Goal: Task Accomplishment & Management: Manage account settings

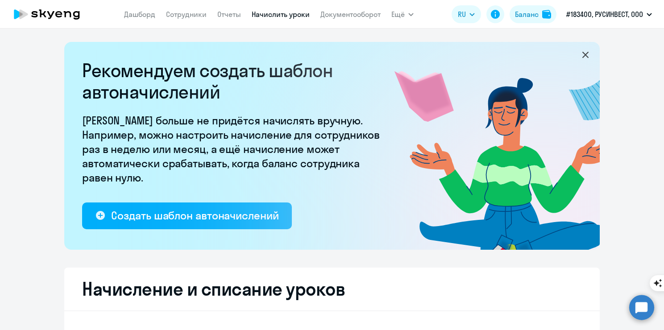
select select "10"
click at [531, 18] on div "Баланс" at bounding box center [527, 14] width 24 height 11
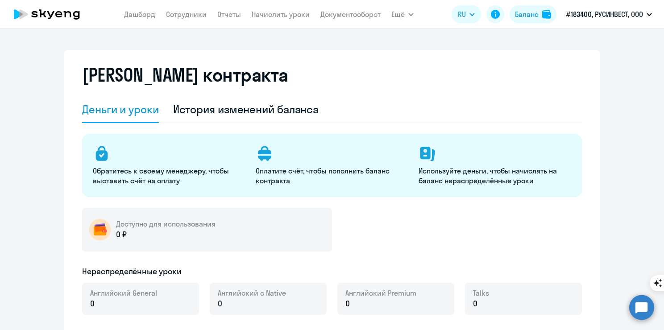
select select "english_adult_not_native_speaker"
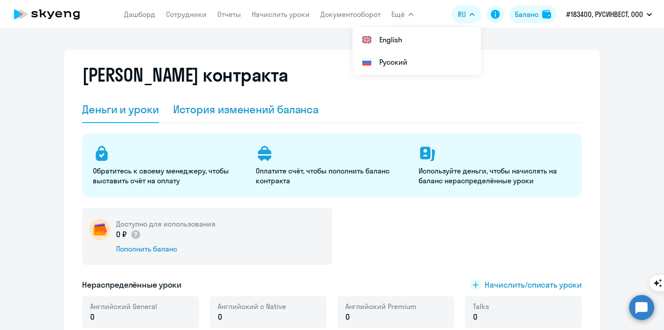
click at [194, 113] on div "История изменений баланса" at bounding box center [246, 109] width 146 height 14
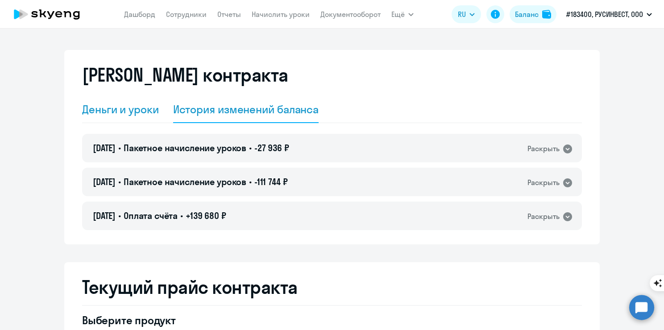
click at [103, 118] on div "Деньги и уроки" at bounding box center [120, 109] width 77 height 27
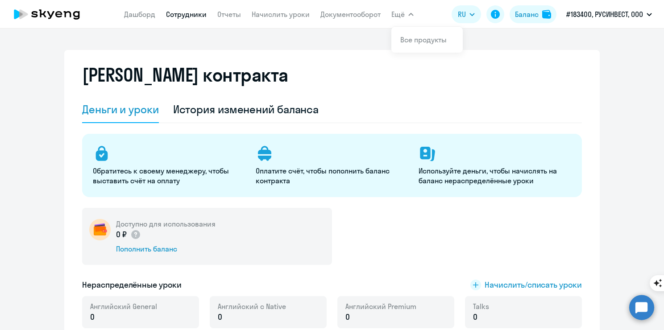
click at [182, 15] on link "Сотрудники" at bounding box center [186, 14] width 41 height 9
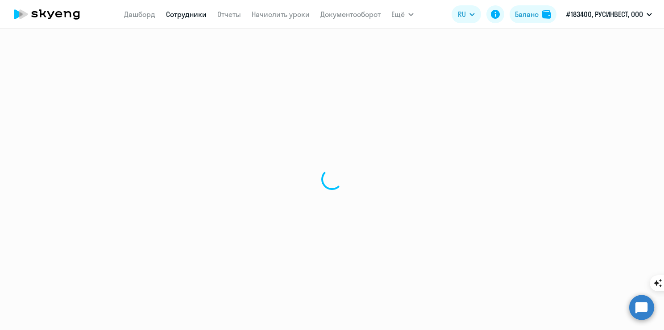
select select "30"
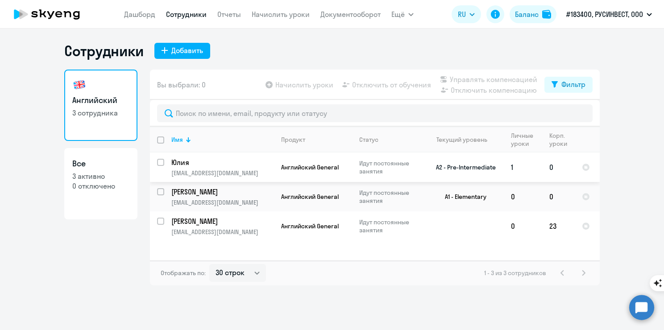
click at [553, 173] on td "0" at bounding box center [558, 167] width 33 height 29
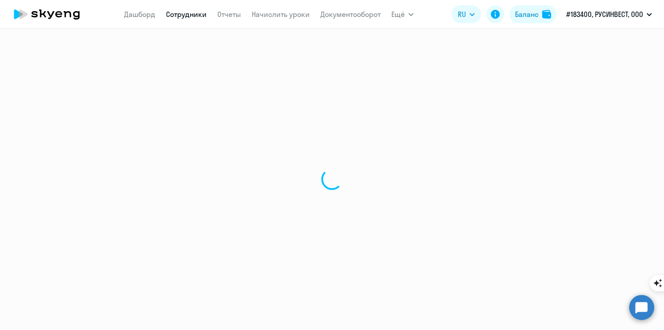
select select "english"
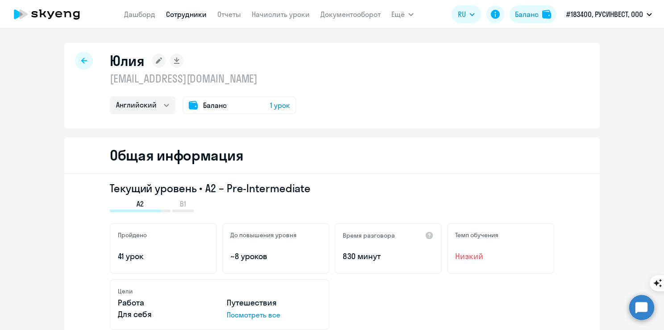
select select "30"
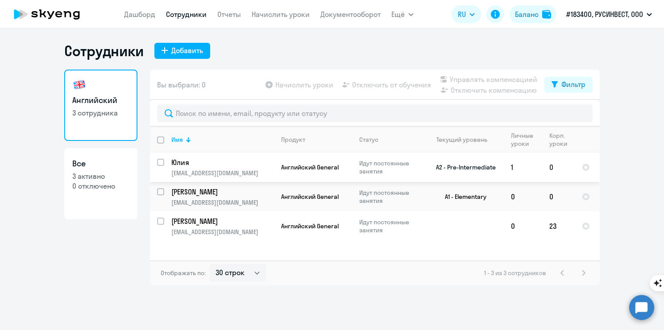
drag, startPoint x: 499, startPoint y: 169, endPoint x: 436, endPoint y: 173, distance: 63.0
click at [436, 173] on td "A2 - Pre-Intermediate" at bounding box center [462, 167] width 83 height 29
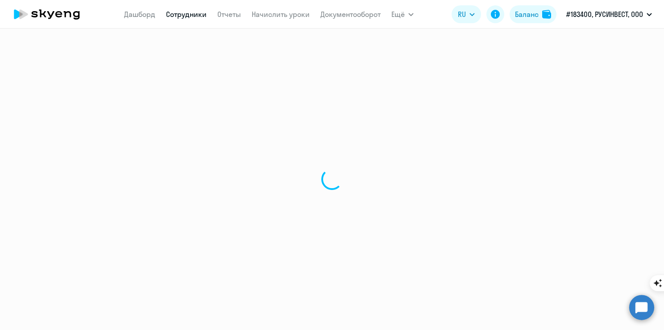
select select "english"
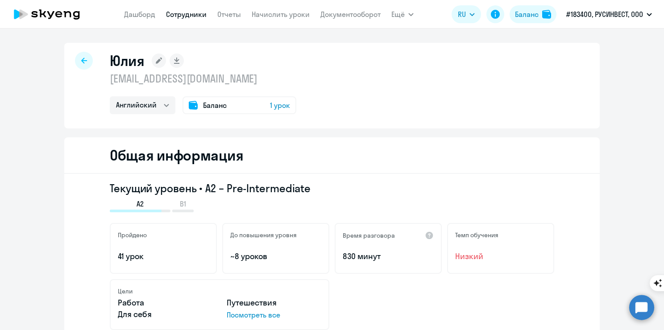
drag, startPoint x: 317, startPoint y: 189, endPoint x: 202, endPoint y: 192, distance: 115.1
click at [202, 192] on h3 "Текущий уровень • A2 – Pre-Intermediate" at bounding box center [332, 188] width 444 height 14
copy h3 "A2 – Pre-Intermediate"
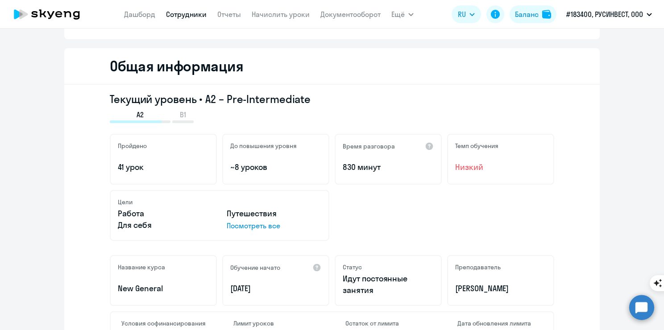
click at [359, 218] on div "Цели Работа Путешествия Для себя Посмотреть все" at bounding box center [332, 215] width 444 height 51
click at [370, 168] on p "830 минут" at bounding box center [388, 167] width 91 height 12
click at [466, 168] on span "Низкий" at bounding box center [500, 167] width 91 height 12
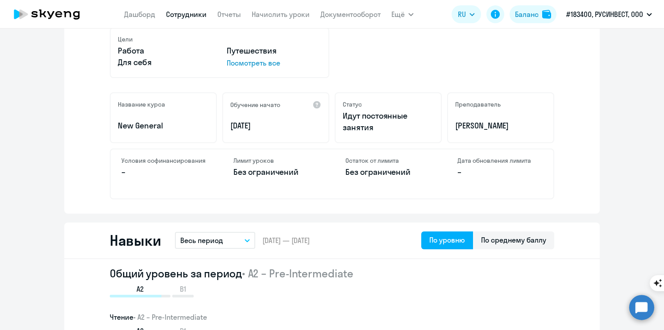
scroll to position [312, 0]
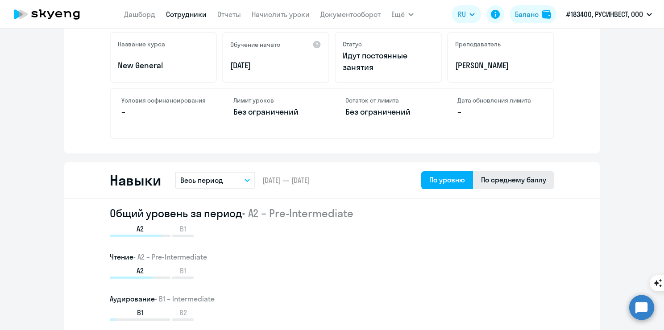
click at [510, 186] on div "По среднему баллу" at bounding box center [513, 180] width 81 height 18
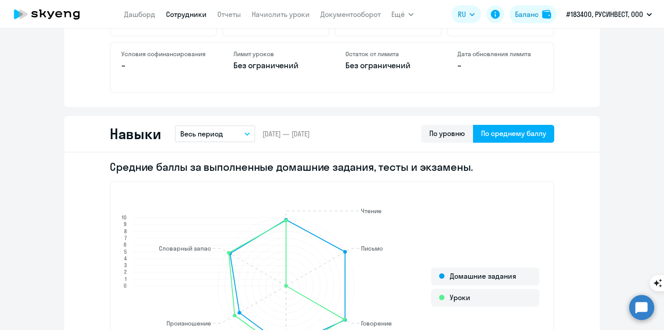
scroll to position [357, 0]
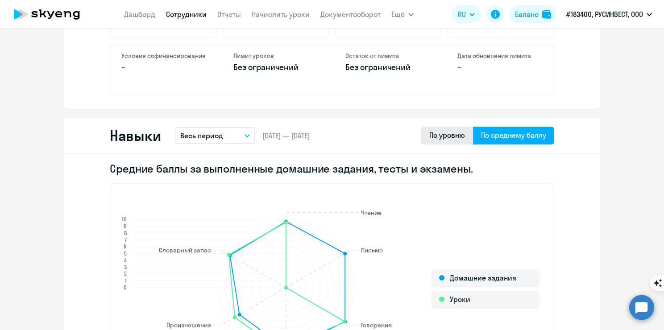
click at [447, 140] on div "По уровню" at bounding box center [447, 135] width 36 height 11
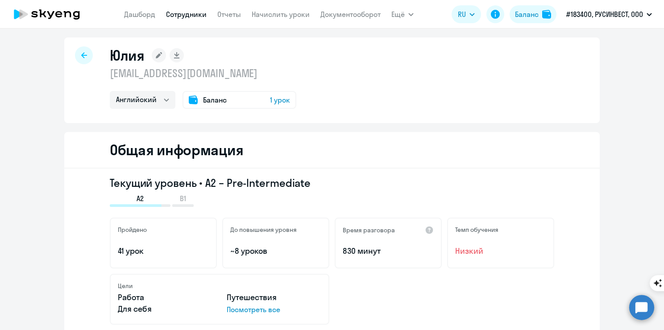
scroll to position [0, 0]
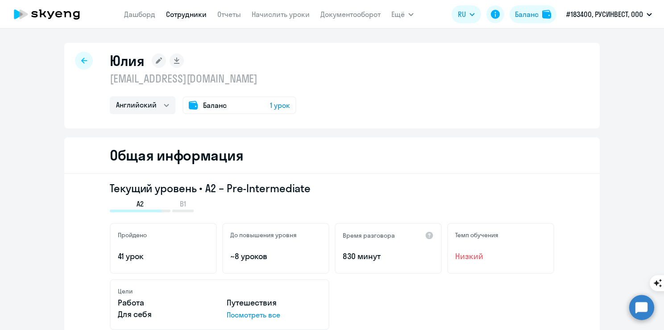
click at [271, 105] on span "1 урок" at bounding box center [280, 105] width 20 height 11
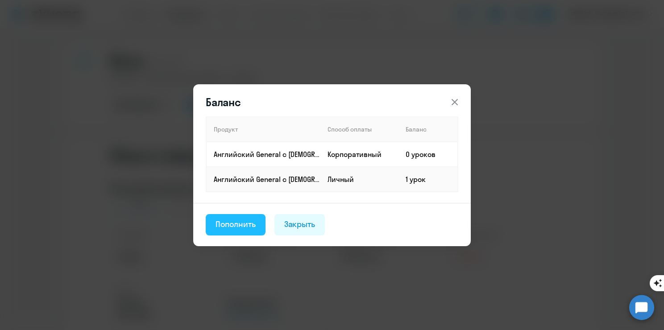
click at [232, 231] on button "Пополнить" at bounding box center [236, 224] width 60 height 21
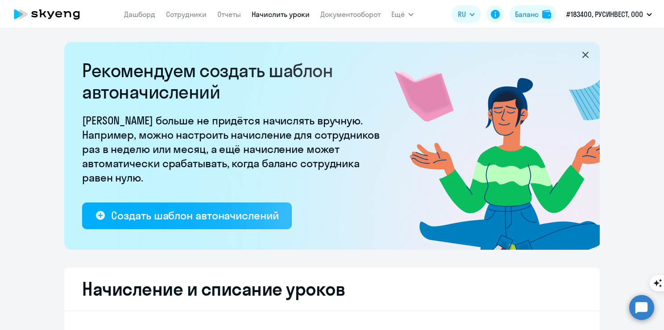
select select "10"
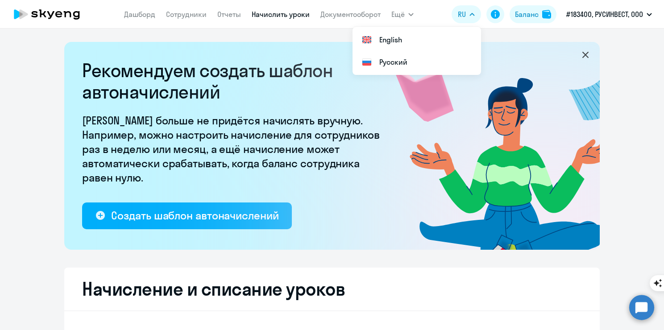
click at [182, 22] on nav "Дашборд Сотрудники Отчеты Начислить уроки Документооборот" at bounding box center [252, 14] width 256 height 18
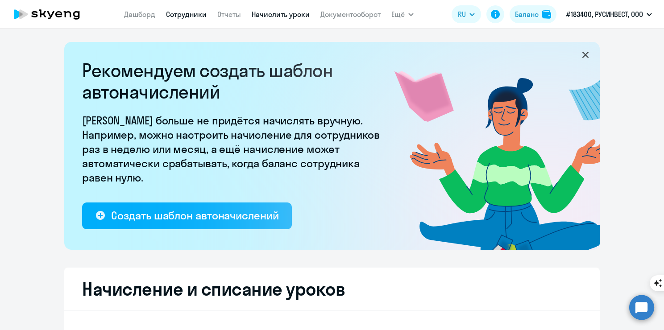
click at [182, 15] on link "Сотрудники" at bounding box center [186, 14] width 41 height 9
select select "30"
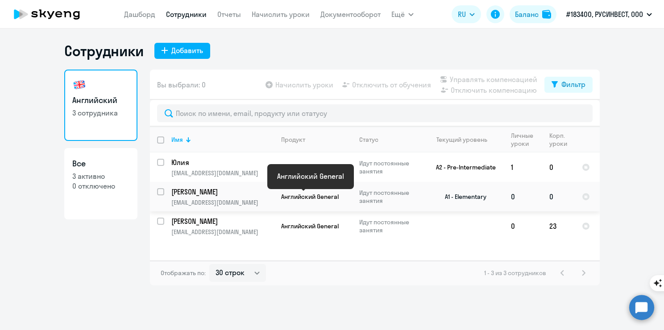
click at [314, 198] on span "Английский General" at bounding box center [310, 197] width 58 height 8
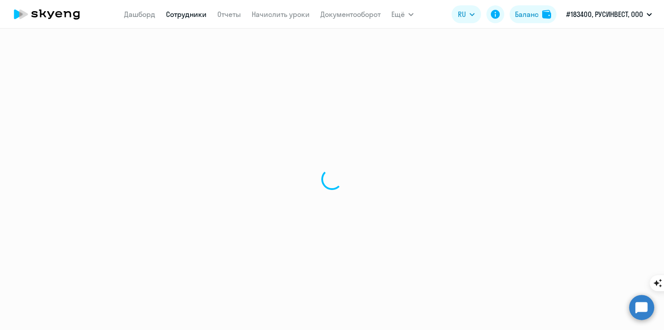
select select "english"
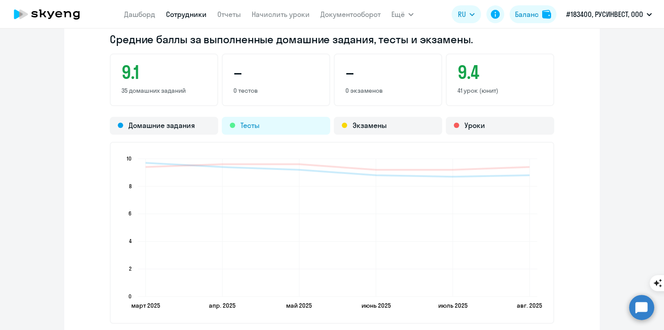
scroll to position [847, 0]
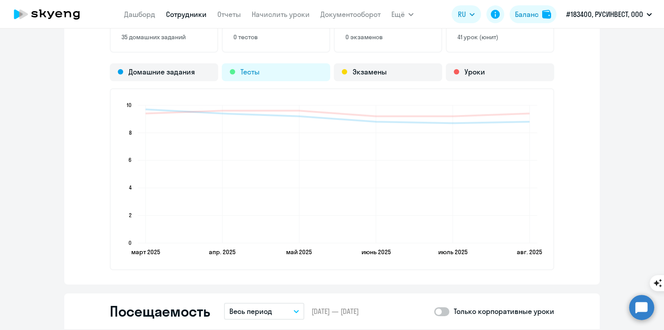
click at [279, 75] on div "Тесты" at bounding box center [276, 72] width 108 height 18
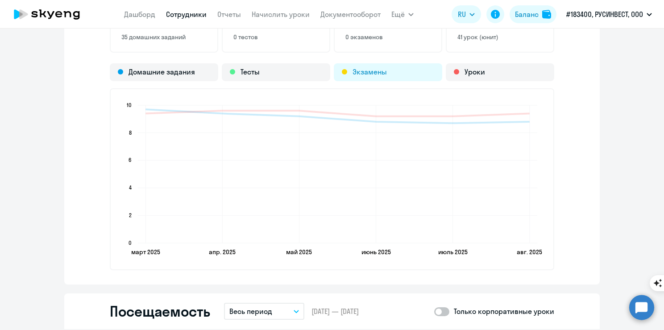
click at [371, 76] on div "Экзамены" at bounding box center [388, 72] width 108 height 18
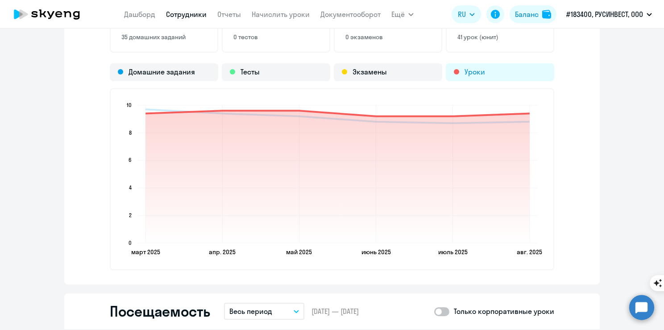
click at [491, 77] on div "Уроки" at bounding box center [500, 72] width 108 height 18
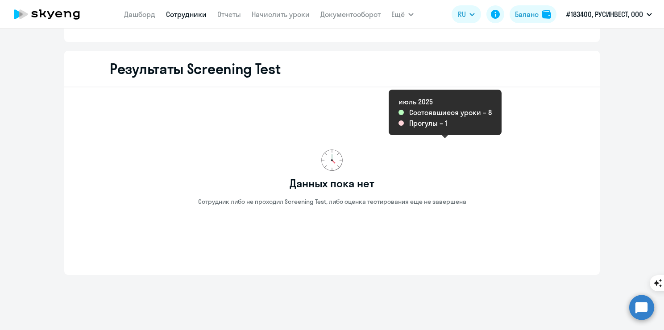
scroll to position [1458, 0]
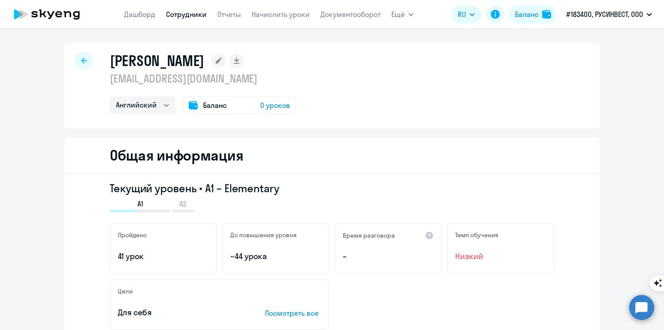
select select "30"
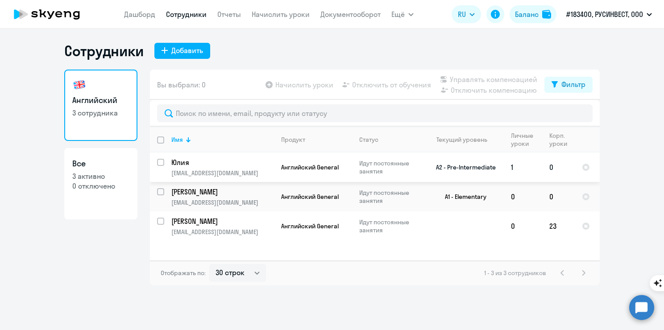
click at [552, 165] on td "0" at bounding box center [558, 167] width 33 height 29
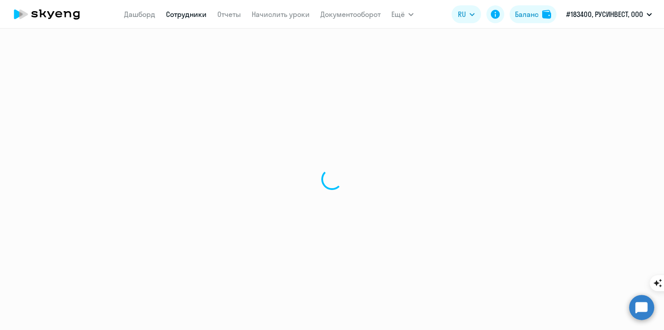
select select "english"
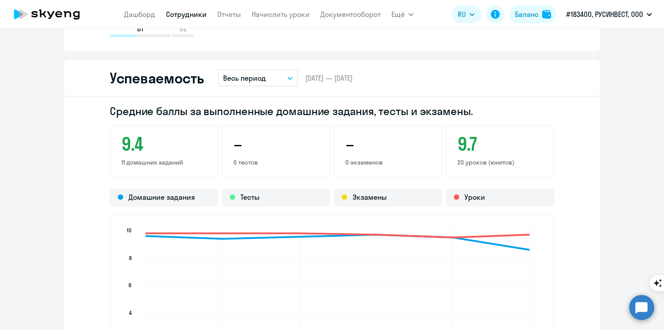
scroll to position [758, 0]
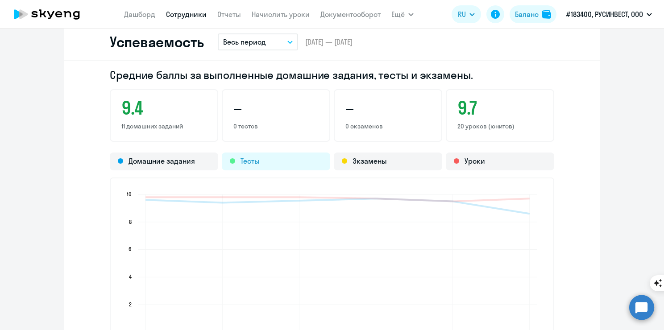
click at [267, 165] on div "Тесты" at bounding box center [276, 162] width 108 height 18
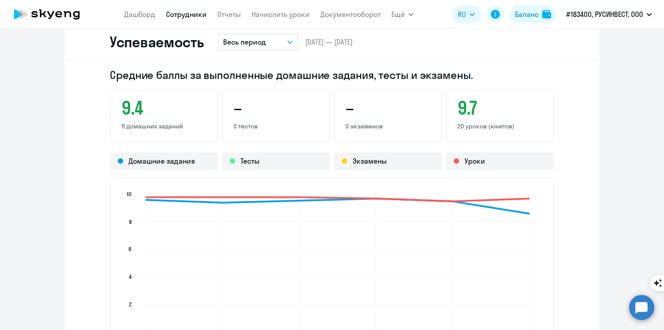
click at [264, 116] on h3 "–" at bounding box center [275, 107] width 85 height 21
click at [238, 112] on h3 "–" at bounding box center [275, 107] width 85 height 21
click at [251, 128] on p "0 тестов" at bounding box center [275, 126] width 85 height 8
click at [408, 124] on p "0 экзаменов" at bounding box center [387, 126] width 85 height 8
click at [368, 123] on p "0 экзаменов" at bounding box center [387, 126] width 85 height 8
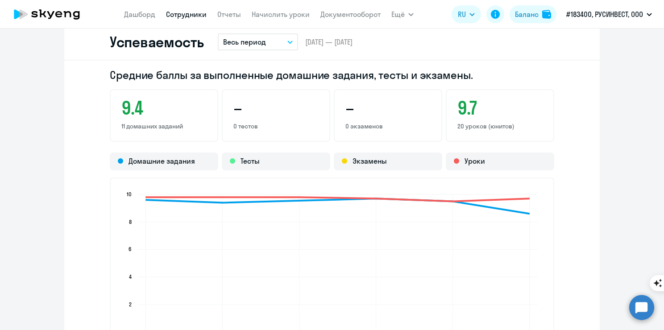
click at [457, 114] on h3 "9.7" at bounding box center [499, 107] width 85 height 21
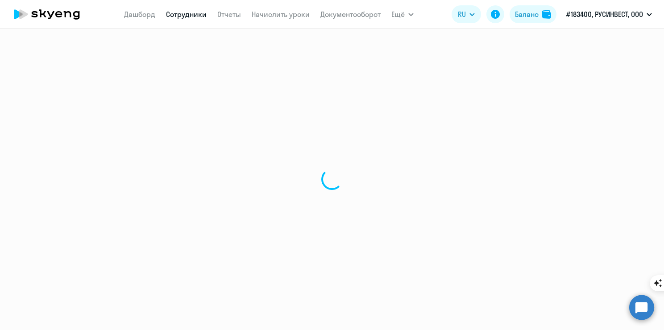
select select "30"
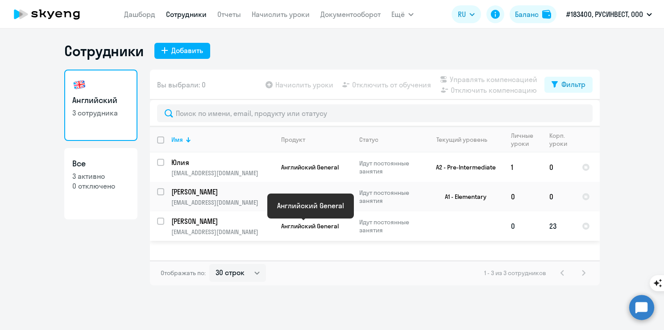
click at [289, 227] on span "Английский General" at bounding box center [310, 226] width 58 height 8
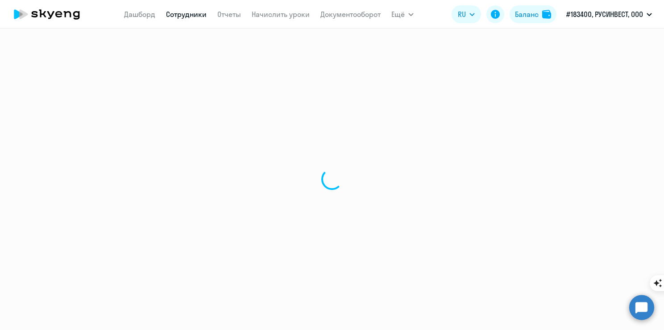
select select "english"
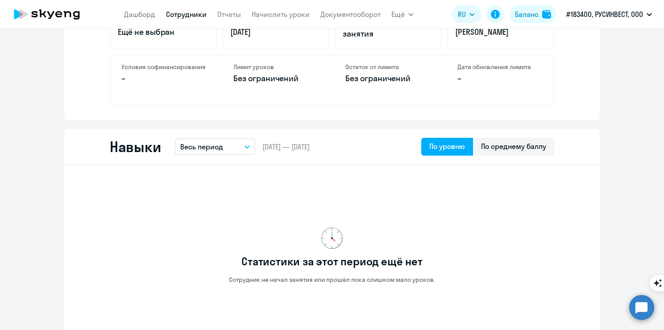
scroll to position [357, 0]
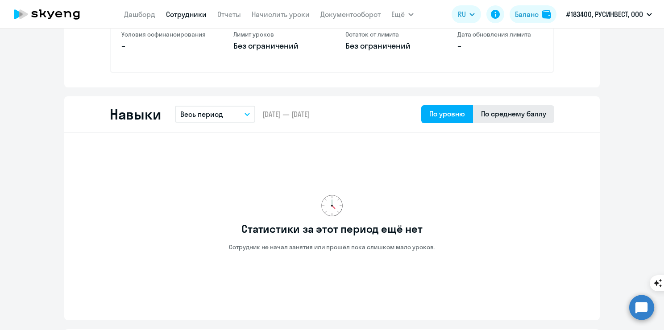
click at [493, 109] on div "По среднему баллу" at bounding box center [513, 113] width 65 height 11
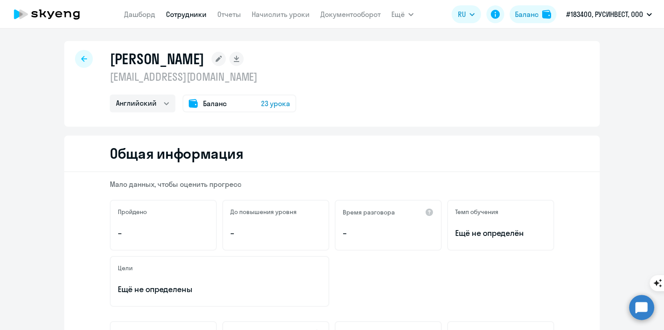
scroll to position [0, 0]
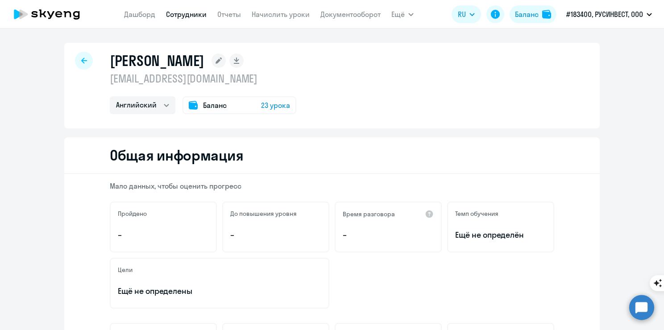
click at [81, 62] on icon at bounding box center [84, 61] width 6 height 6
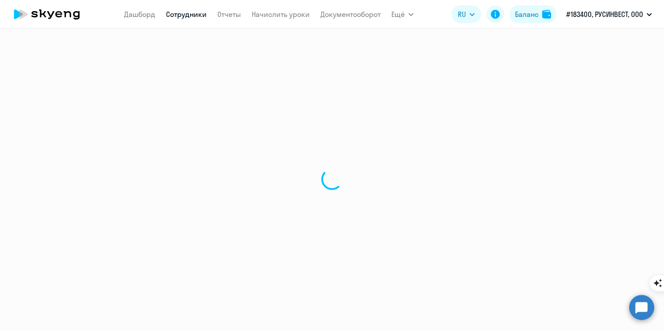
select select "30"
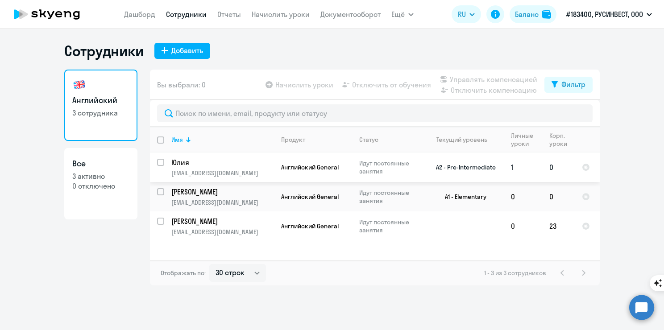
click at [158, 162] on input "select row 11001902" at bounding box center [166, 168] width 18 height 18
checkbox input "true"
click at [551, 171] on td "0" at bounding box center [558, 167] width 33 height 29
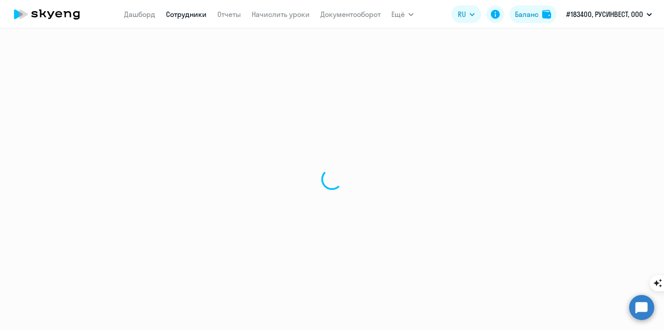
select select "english"
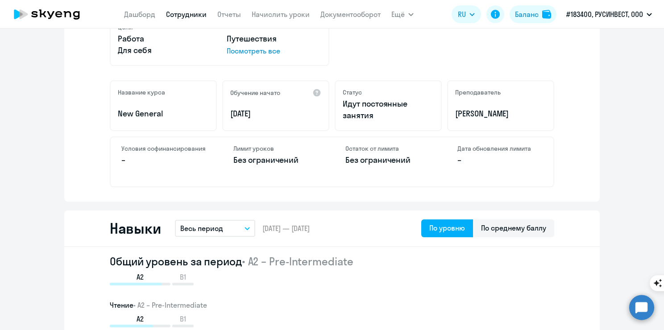
scroll to position [401, 0]
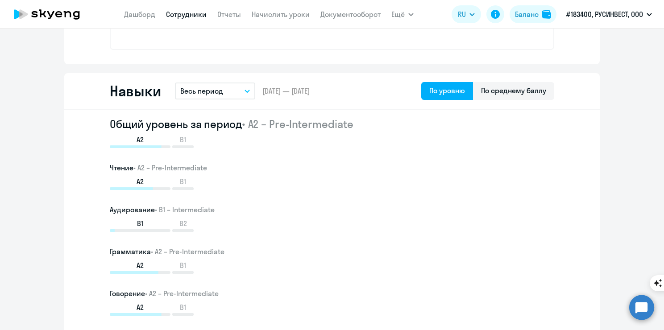
click at [259, 200] on div "Общий уровень за период • A2 – Pre-Intermediate A2 B1 Чтение • A2 – Pre-Interme…" at bounding box center [332, 237] width 444 height 241
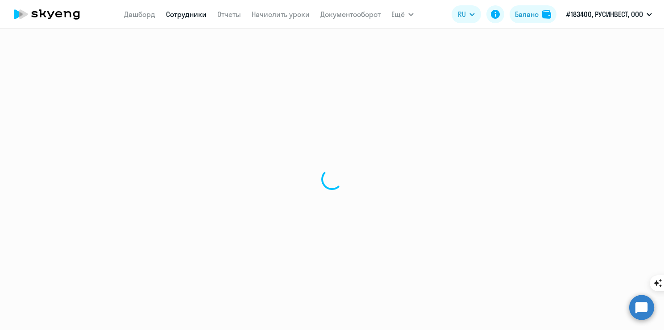
select select "30"
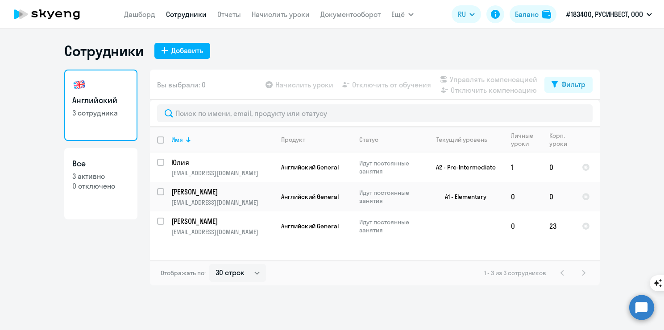
click at [296, 84] on app-table-action-button "Начислить уроки" at bounding box center [299, 84] width 70 height 11
click at [268, 87] on app-table-action-button "Начислить уроки" at bounding box center [299, 84] width 70 height 11
click at [510, 91] on app-table-action-button "Отключить компенсацию" at bounding box center [487, 90] width 99 height 11
click at [137, 11] on link "Дашборд" at bounding box center [139, 14] width 31 height 9
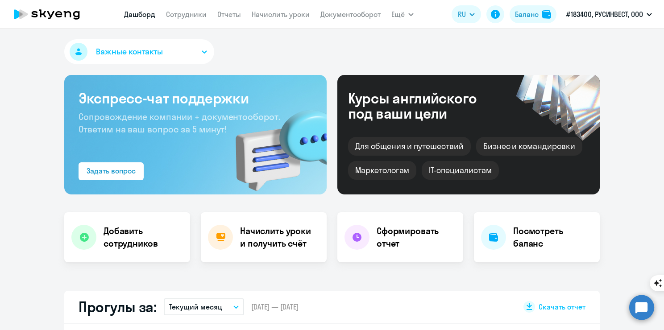
select select "30"
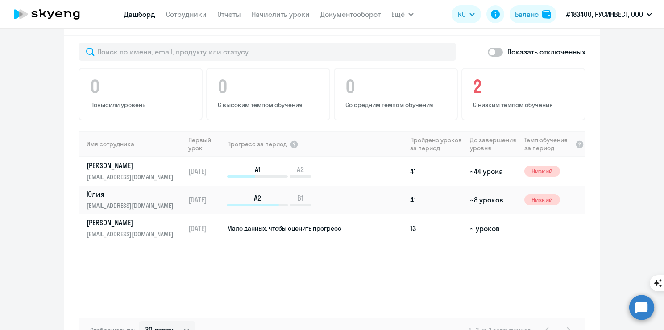
scroll to position [624, 0]
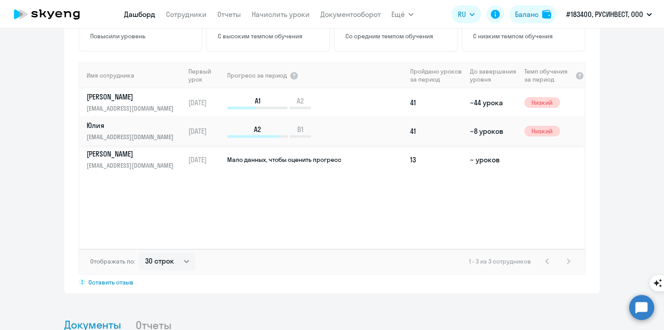
click at [424, 118] on td "41" at bounding box center [436, 131] width 60 height 29
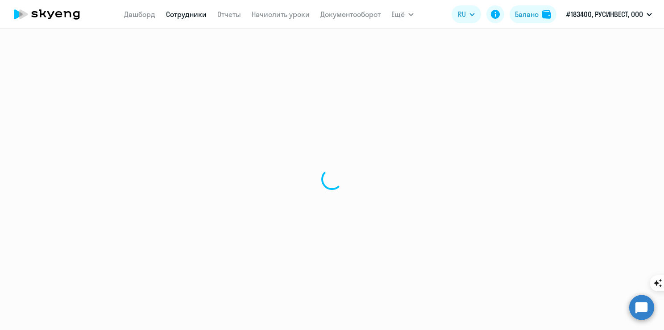
select select "english"
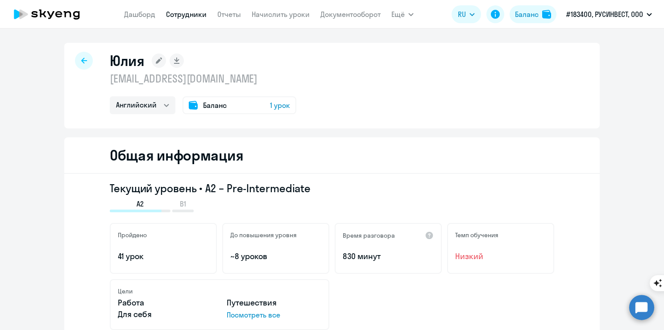
click at [246, 104] on div "Баланс 1 урок" at bounding box center [239, 105] width 114 height 18
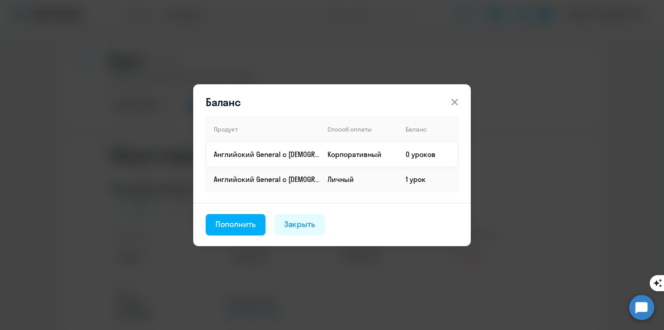
click at [397, 156] on td "Корпоративный" at bounding box center [359, 154] width 78 height 25
click at [364, 175] on td "Личный" at bounding box center [359, 179] width 78 height 25
click at [334, 187] on td "Личный" at bounding box center [359, 179] width 78 height 25
click at [299, 183] on p "Английский General с [DEMOGRAPHIC_DATA] преподавателем" at bounding box center [267, 179] width 106 height 10
click at [231, 228] on div "Пополнить" at bounding box center [235, 225] width 40 height 12
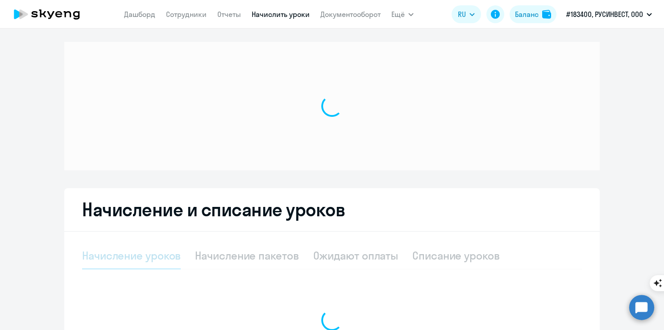
select select "10"
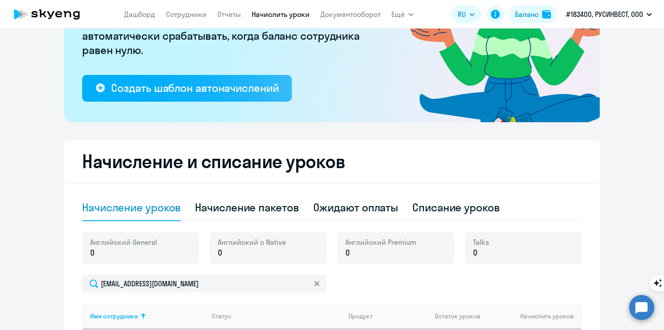
scroll to position [310, 0]
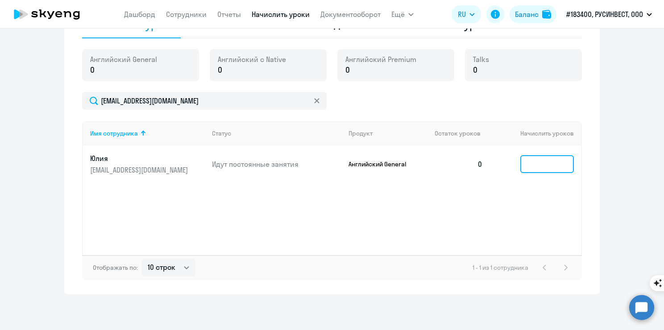
click at [539, 159] on input at bounding box center [547, 164] width 54 height 18
type input "4"
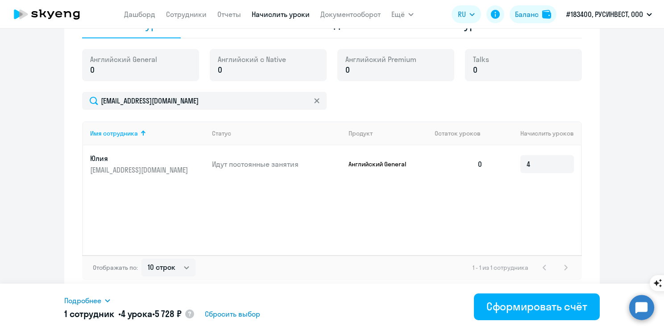
click at [605, 196] on ng-component "Рекомендуем создать шаблон автоначислений Уроки больше не придётся начислять вр…" at bounding box center [332, 12] width 664 height 563
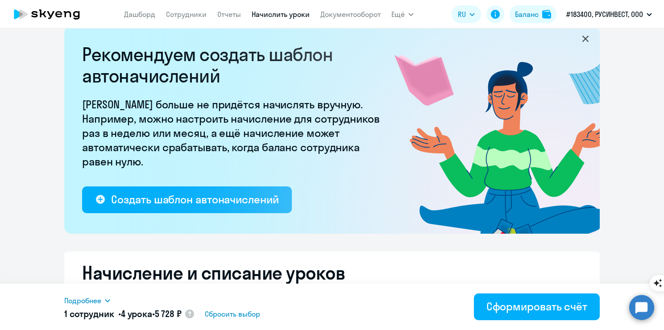
scroll to position [0, 0]
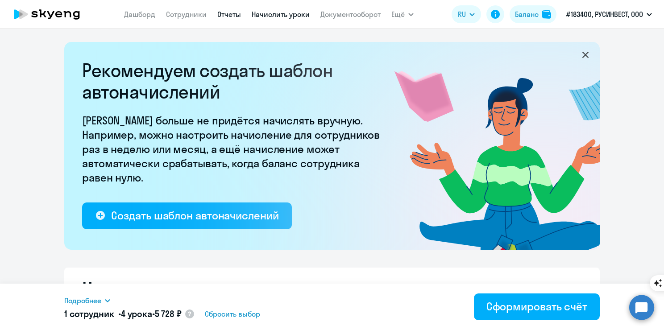
click at [223, 13] on link "Отчеты" at bounding box center [229, 14] width 24 height 9
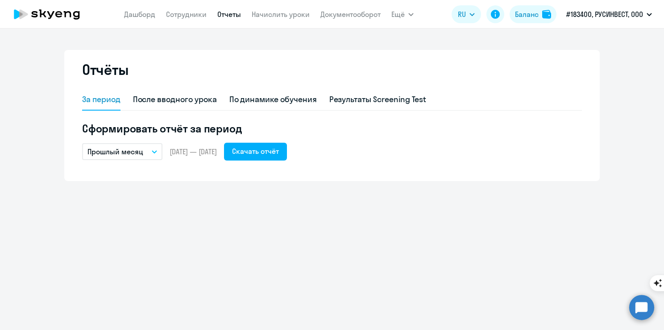
click at [192, 20] on nav "Дашборд Сотрудники Отчеты Начислить уроки Документооборот" at bounding box center [252, 14] width 256 height 18
click at [191, 17] on link "Сотрудники" at bounding box center [186, 14] width 41 height 9
select select "30"
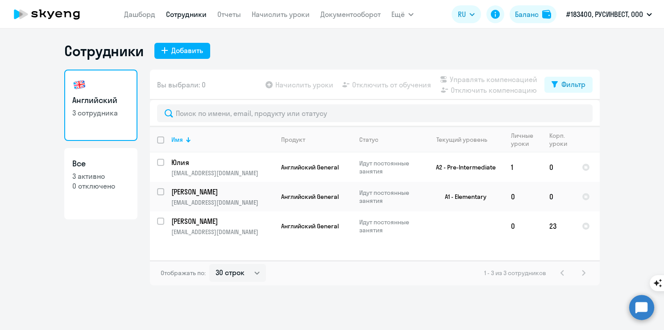
click at [93, 178] on p "3 активно" at bounding box center [100, 176] width 57 height 10
select select "30"
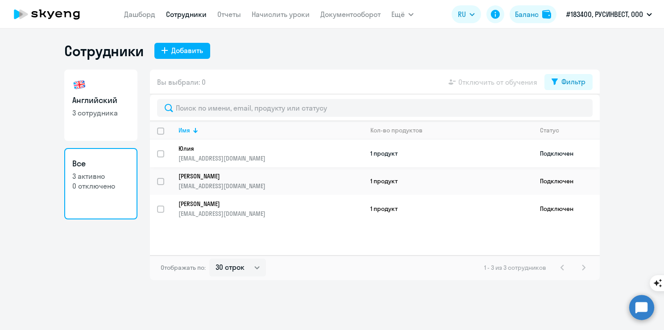
click at [159, 155] on input "select row 11001902" at bounding box center [166, 159] width 18 height 18
checkbox input "true"
click at [165, 210] on input "select row 41231329" at bounding box center [166, 215] width 18 height 18
click at [164, 210] on input "deselect row 41231329" at bounding box center [166, 215] width 18 height 18
checkbox input "false"
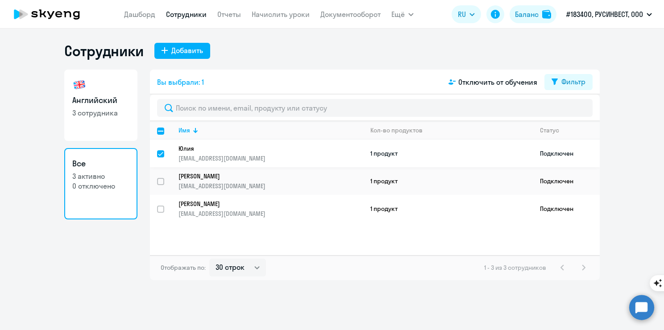
click at [159, 153] on input "deselect row 11001902" at bounding box center [166, 159] width 18 height 18
checkbox input "false"
click at [219, 16] on link "Отчеты" at bounding box center [229, 14] width 24 height 9
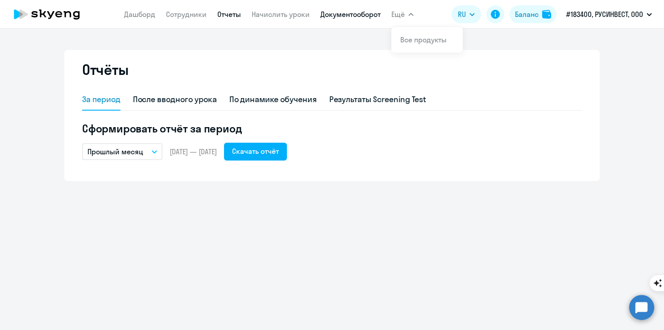
click at [367, 16] on link "Документооборот" at bounding box center [350, 14] width 60 height 9
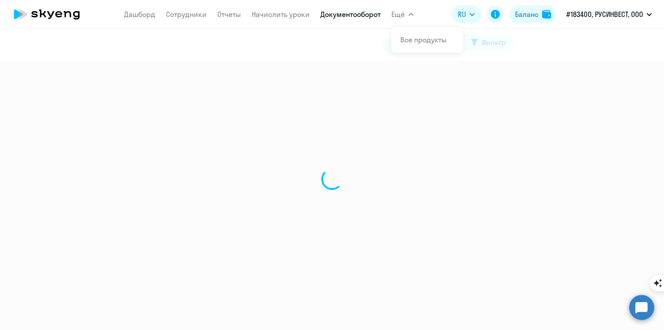
click at [394, 16] on span "Ещё" at bounding box center [397, 14] width 13 height 11
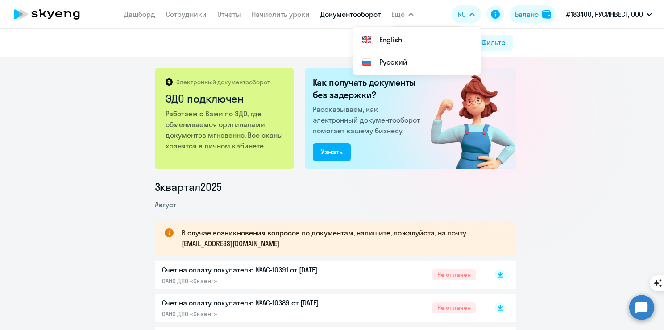
click at [407, 17] on button "Ещё" at bounding box center [402, 14] width 22 height 18
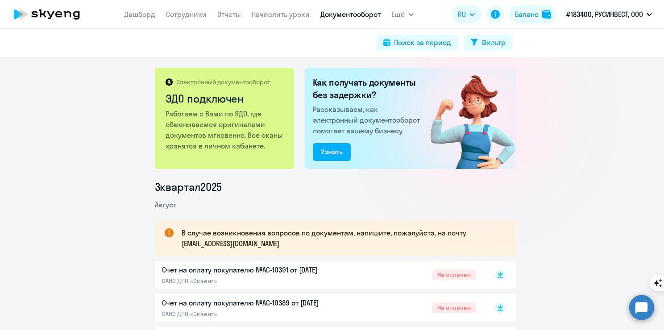
click at [402, 20] on button "Ещё" at bounding box center [402, 14] width 22 height 18
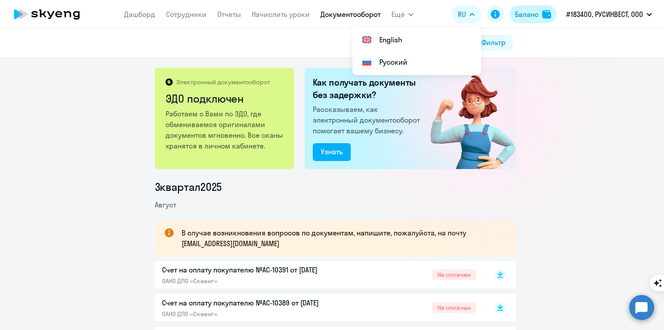
click at [534, 14] on div "Баланс" at bounding box center [527, 14] width 24 height 11
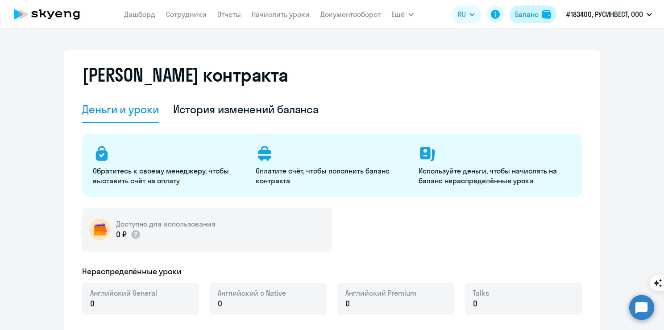
select select "english_adult_not_native_speaker"
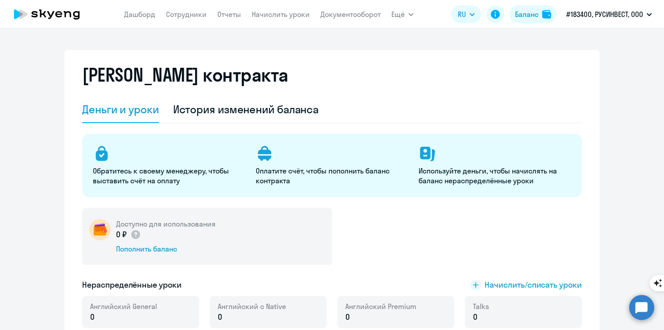
drag, startPoint x: 361, startPoint y: 175, endPoint x: 335, endPoint y: 182, distance: 26.8
click at [223, 112] on div "История изменений баланса" at bounding box center [246, 109] width 146 height 14
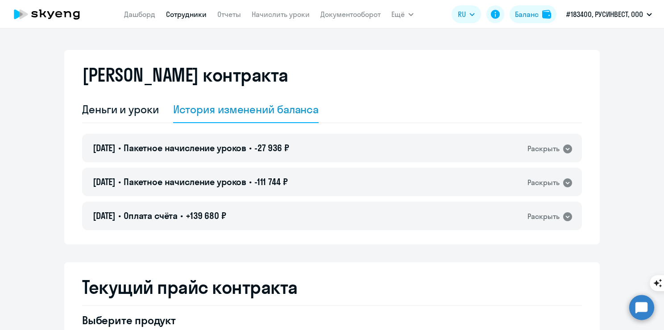
click at [167, 16] on link "Сотрудники" at bounding box center [186, 14] width 41 height 9
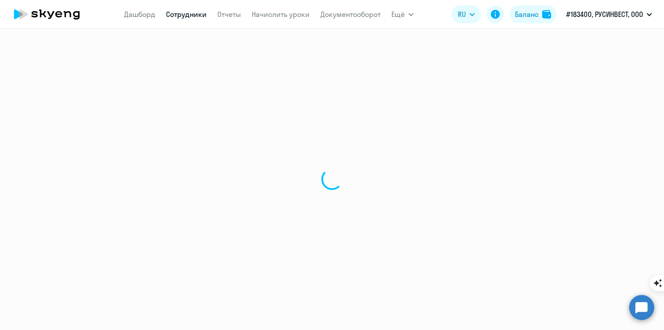
select select "30"
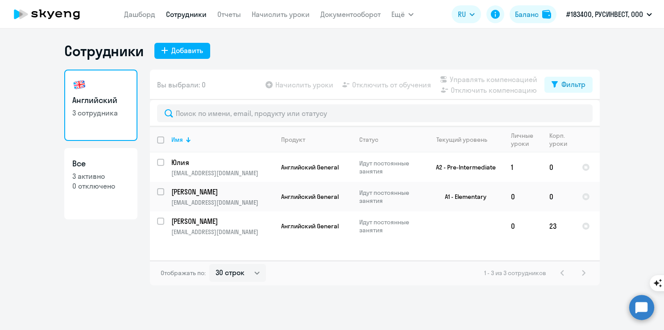
click at [107, 199] on link "Все 3 активно 0 отключено" at bounding box center [100, 183] width 73 height 71
select select "30"
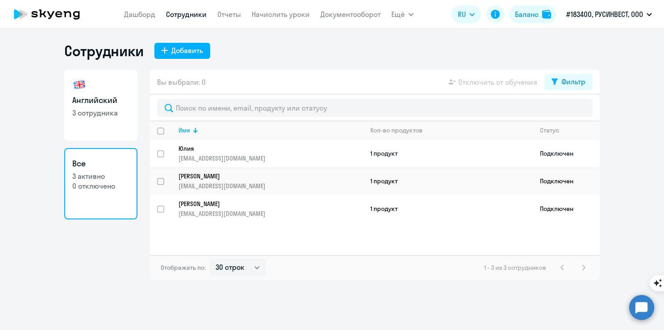
click at [190, 153] on link "Юлия ab-ovo@mail.ru" at bounding box center [270, 154] width 184 height 18
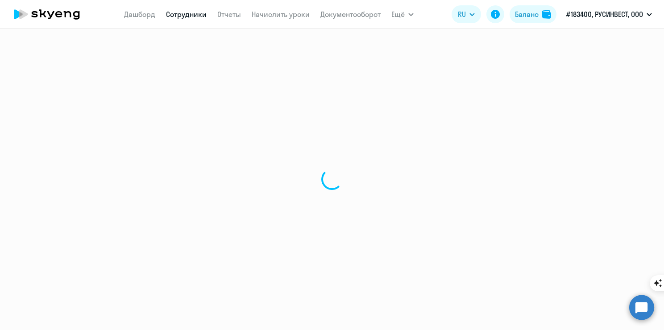
select select "english"
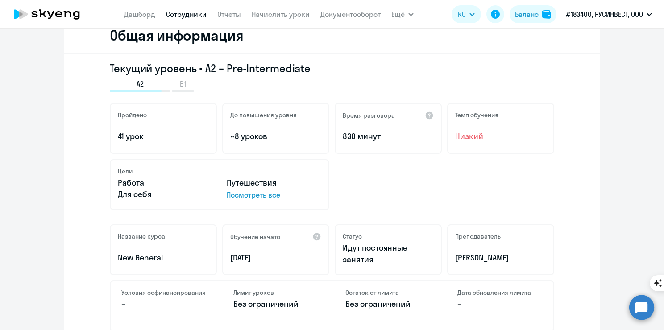
scroll to position [45, 0]
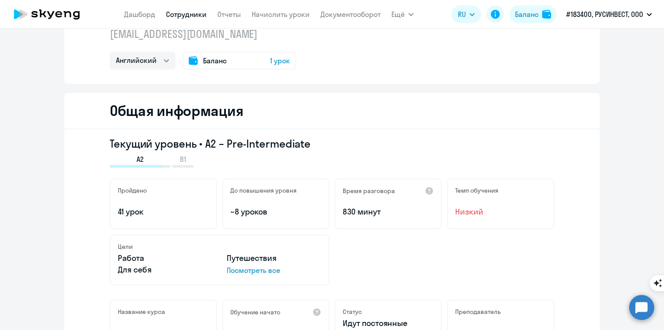
click at [270, 64] on span "1 урок" at bounding box center [280, 60] width 20 height 11
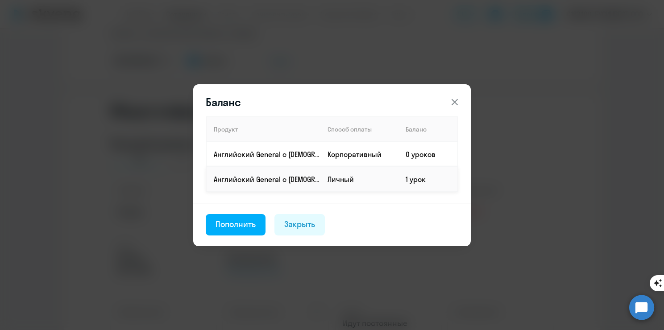
click at [280, 185] on td "Английский General с [DEMOGRAPHIC_DATA] преподавателем" at bounding box center [263, 179] width 114 height 25
click at [409, 128] on th "Баланс" at bounding box center [427, 129] width 59 height 25
click at [453, 103] on icon at bounding box center [454, 102] width 6 height 6
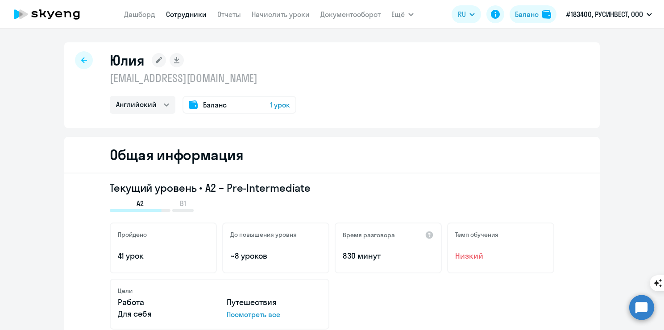
scroll to position [0, 0]
click at [78, 54] on div at bounding box center [84, 61] width 18 height 18
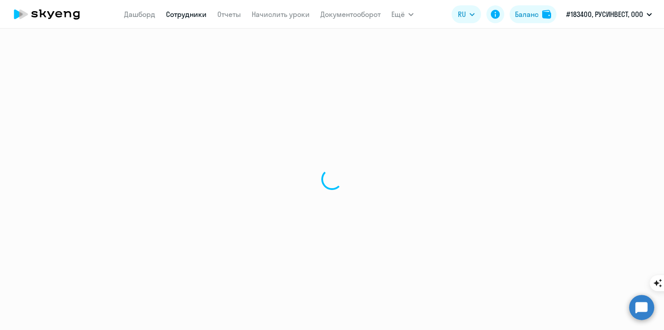
select select "30"
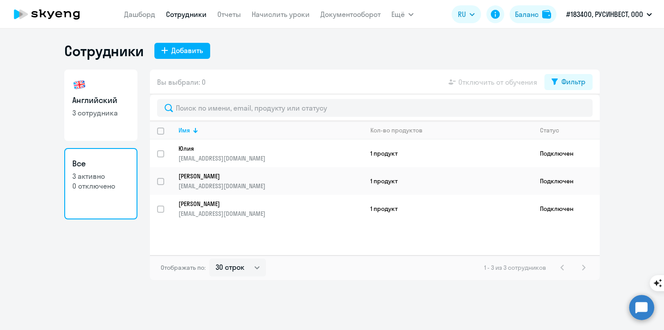
click at [96, 103] on h3 "Английский" at bounding box center [100, 101] width 57 height 12
select select "30"
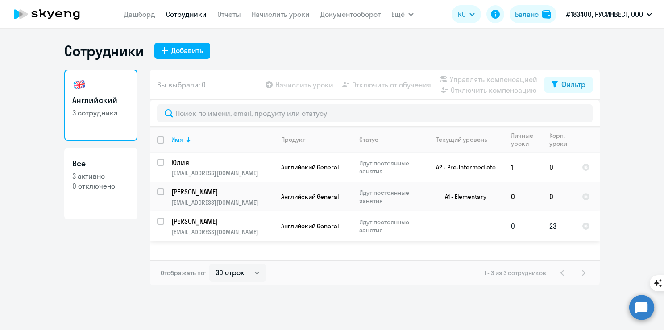
click at [555, 230] on td "23" at bounding box center [558, 225] width 33 height 29
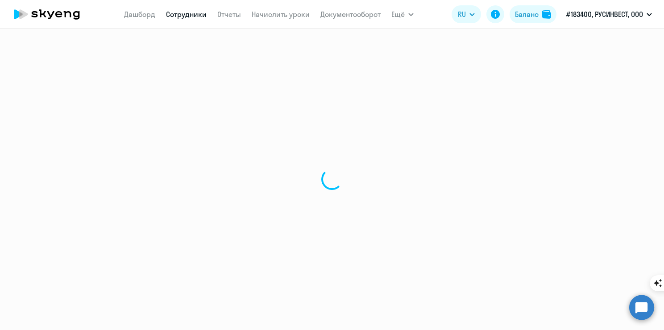
select select "english"
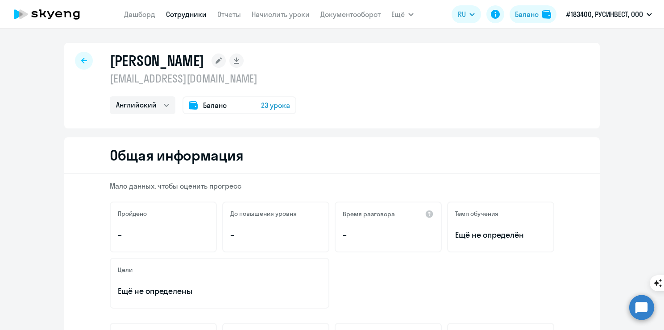
click at [273, 103] on span "23 урока" at bounding box center [275, 105] width 29 height 11
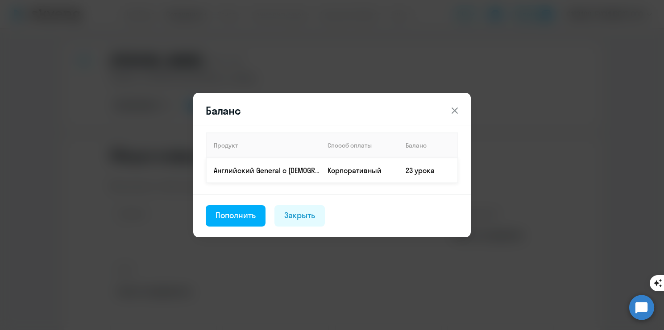
click at [314, 180] on td "Английский General с [DEMOGRAPHIC_DATA] преподавателем" at bounding box center [263, 170] width 114 height 25
click at [313, 176] on td "Английский General с [DEMOGRAPHIC_DATA] преподавателем" at bounding box center [263, 170] width 114 height 25
click at [268, 179] on td "Английский General с [DEMOGRAPHIC_DATA] преподавателем" at bounding box center [263, 170] width 114 height 25
click at [306, 217] on div "Закрыть" at bounding box center [299, 216] width 31 height 12
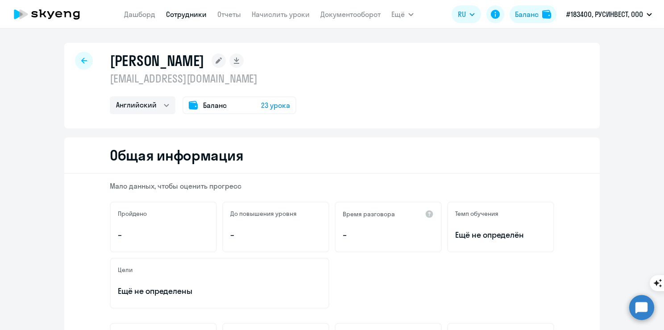
click at [75, 61] on div at bounding box center [84, 61] width 18 height 18
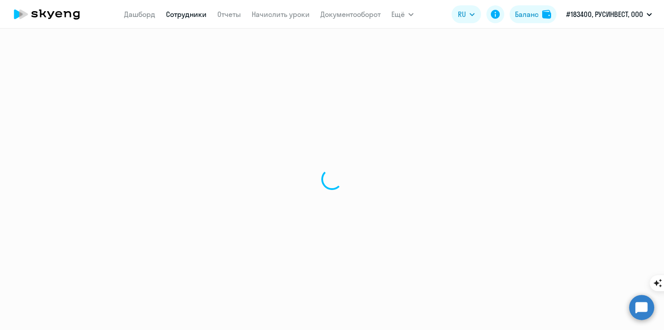
select select "30"
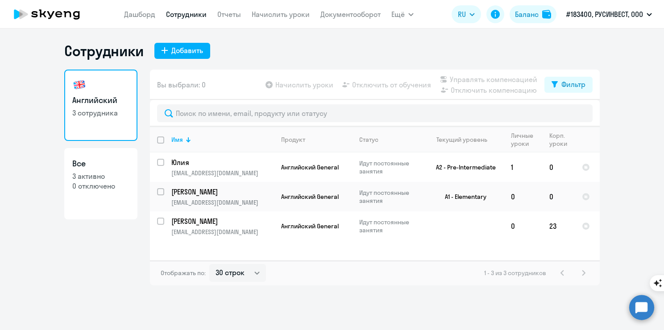
click at [100, 180] on p "3 активно" at bounding box center [100, 176] width 57 height 10
select select "30"
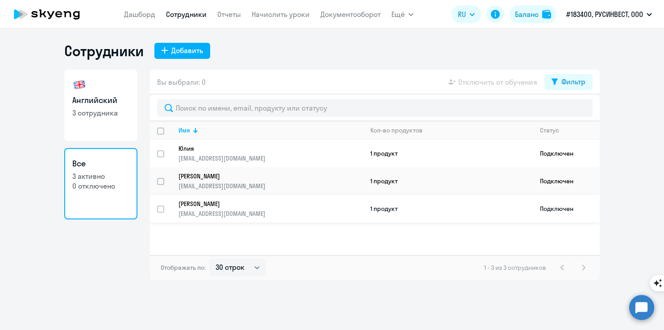
click at [500, 207] on td "1 продукт" at bounding box center [447, 209] width 169 height 28
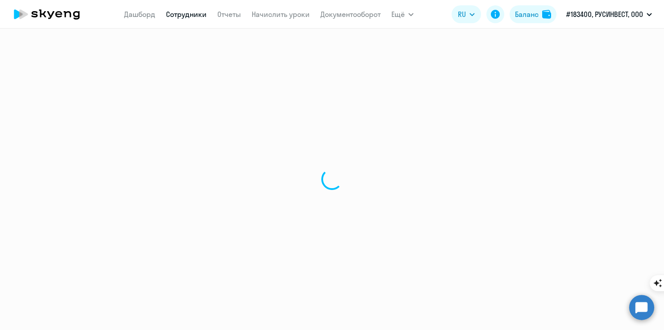
select select "english"
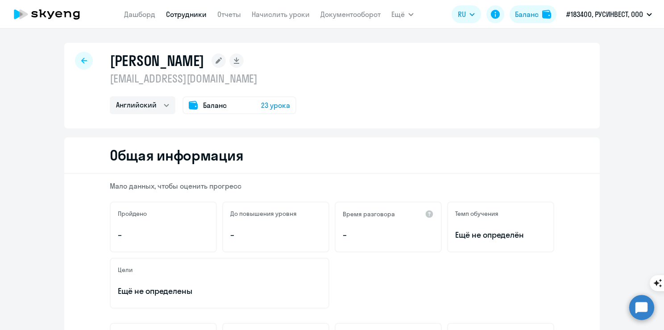
click at [75, 62] on div at bounding box center [84, 61] width 18 height 18
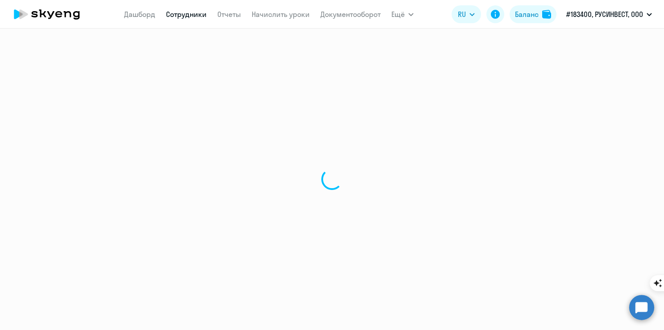
select select "30"
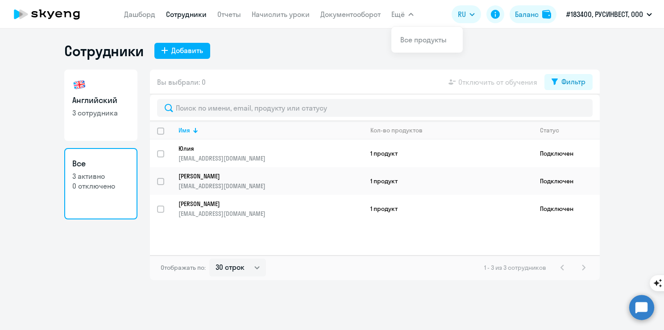
click at [406, 12] on button "Ещё" at bounding box center [402, 14] width 22 height 18
click at [401, 16] on span "Ещё" at bounding box center [397, 14] width 13 height 11
click at [184, 19] on app-menu-item-link "Сотрудники" at bounding box center [186, 14] width 41 height 11
click at [96, 102] on h3 "Английский" at bounding box center [100, 101] width 57 height 12
select select "30"
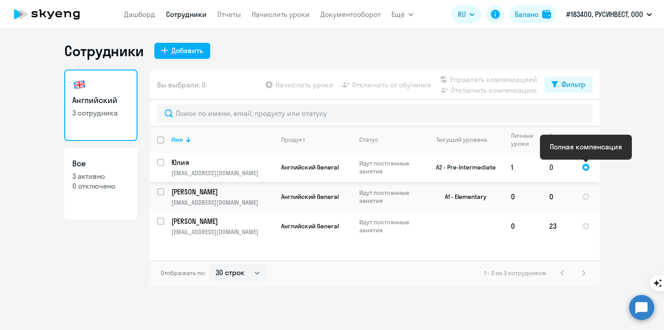
click at [586, 170] on div at bounding box center [586, 167] width 8 height 8
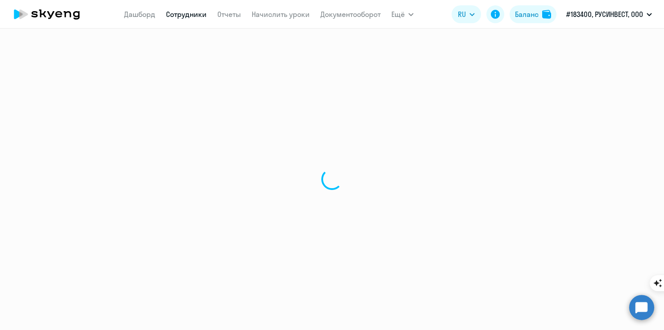
select select "english"
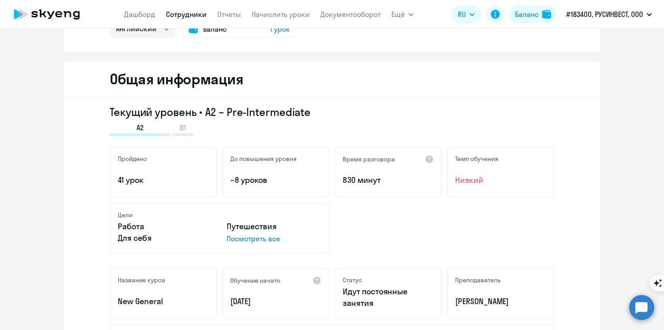
scroll to position [134, 0]
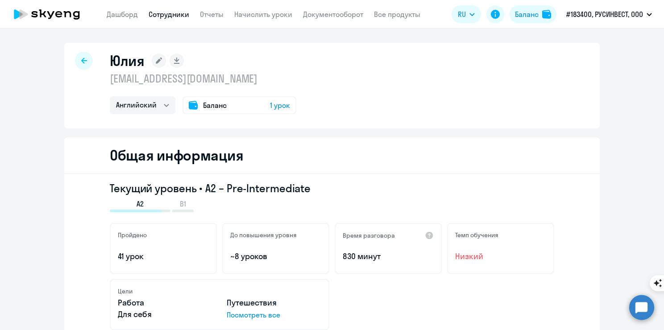
select select "english"
click at [82, 61] on icon at bounding box center [84, 61] width 6 height 6
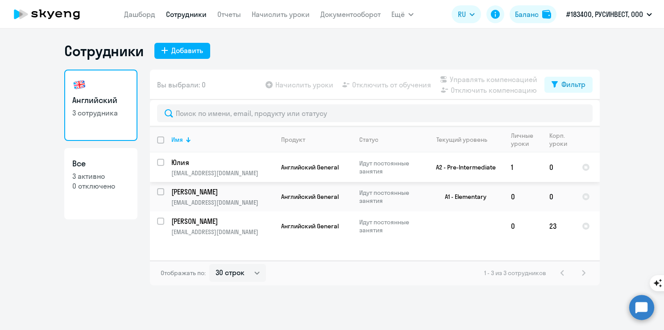
select select "30"
click at [194, 85] on span "Вы выбрали: 0" at bounding box center [181, 84] width 49 height 11
click at [396, 90] on div "Начислить уроки Отключить от обучения Управлять компенсацией Отключить компенса…" at bounding box center [404, 84] width 281 height 21
click at [392, 86] on app-table-action-button "Отключить от обучения" at bounding box center [385, 84] width 91 height 11
click at [310, 87] on app-table-action-button "Начислить уроки" at bounding box center [299, 84] width 70 height 11
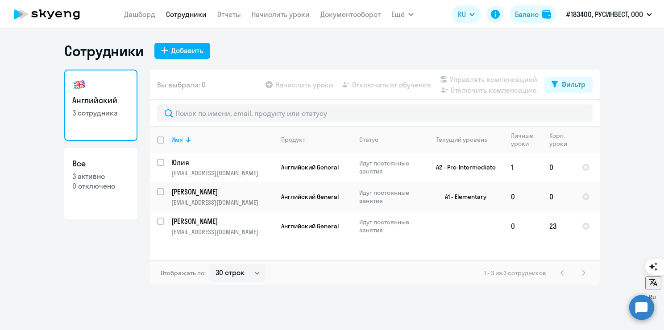
click at [266, 85] on app-table-action-button "Начислить уроки" at bounding box center [299, 84] width 70 height 11
click at [573, 78] on button "Фильтр" at bounding box center [568, 85] width 48 height 16
click at [633, 145] on ng-component "Сотрудники Добавить Английский 3 сотрудника Все 3 активно 0 отключено Вы выбрал…" at bounding box center [332, 164] width 664 height 244
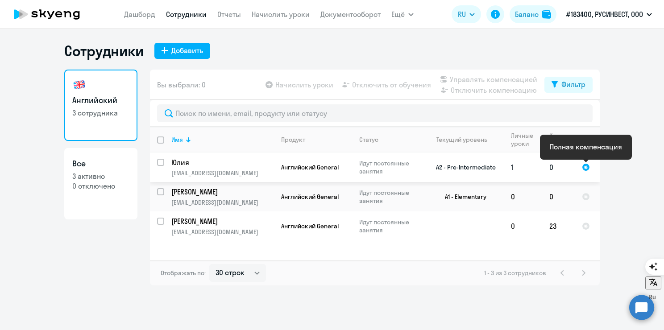
click at [584, 168] on div at bounding box center [586, 167] width 8 height 8
select select "english"
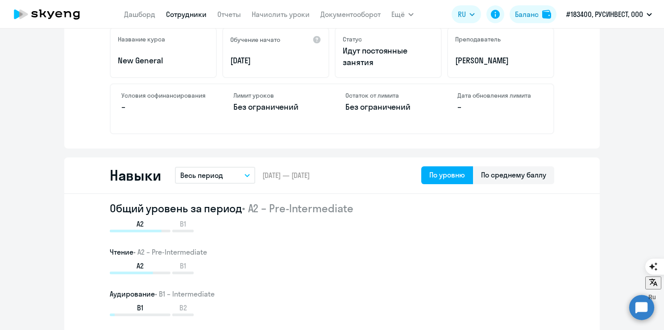
scroll to position [357, 0]
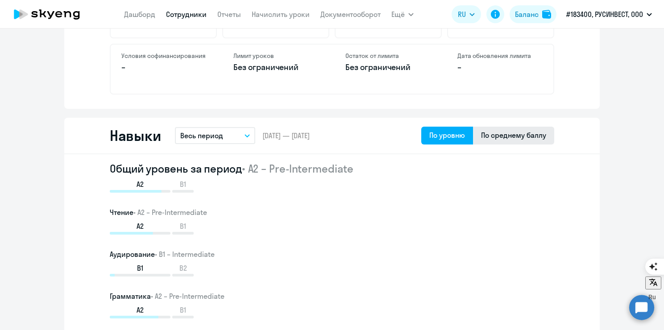
click at [530, 139] on div "По среднему баллу" at bounding box center [513, 135] width 65 height 11
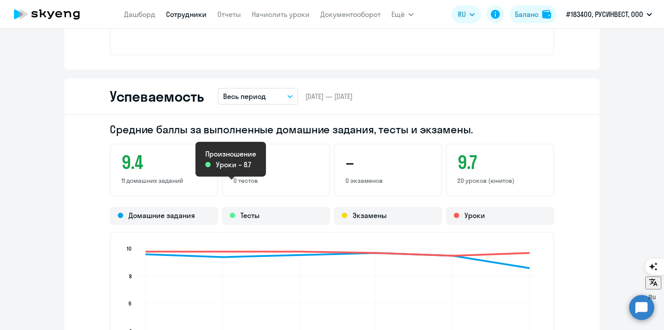
scroll to position [714, 0]
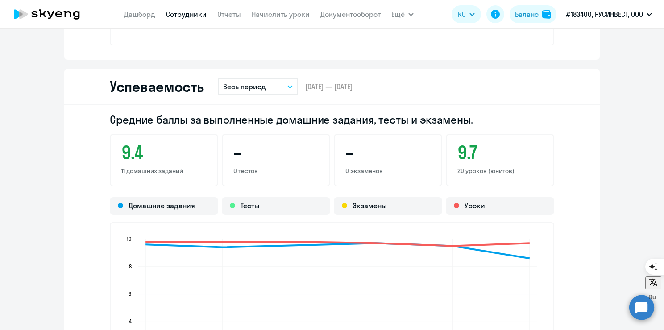
select select "30"
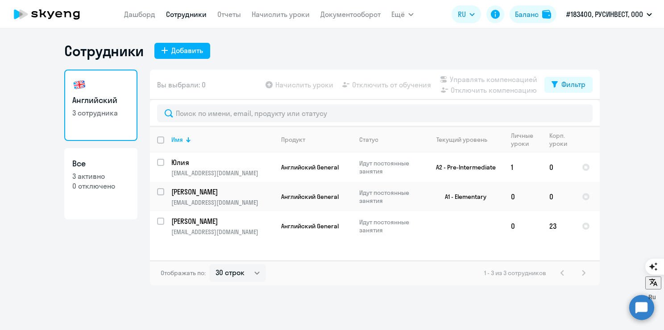
click at [96, 192] on link "Все 3 активно 0 отключено" at bounding box center [100, 183] width 73 height 71
select select "30"
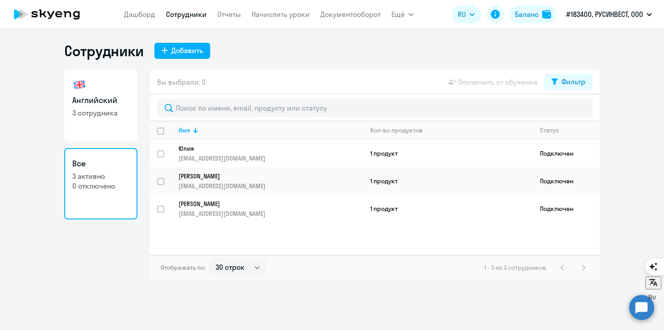
click at [74, 108] on p "3 сотрудника" at bounding box center [100, 113] width 57 height 10
select select "30"
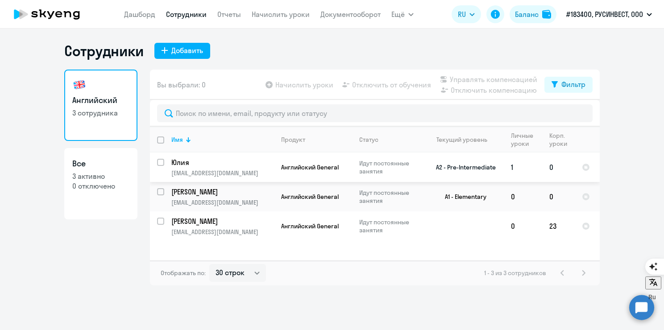
click at [554, 171] on td "0" at bounding box center [558, 167] width 33 height 29
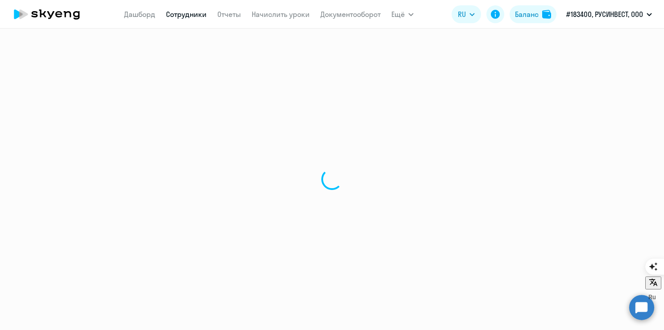
select select "english"
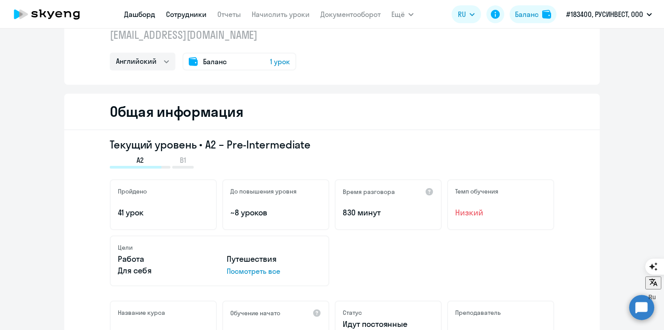
scroll to position [45, 0]
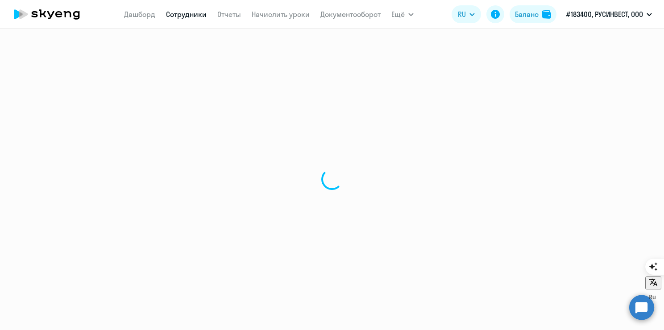
select select "30"
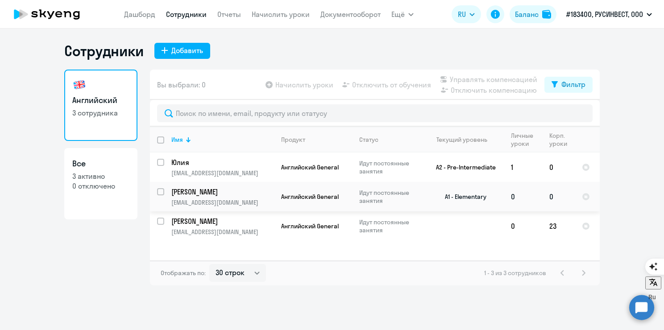
drag, startPoint x: 553, startPoint y: 167, endPoint x: 555, endPoint y: 198, distance: 31.3
click at [555, 198] on tbody "Юлия ab-ovo@mail.ru Английский General Идут постоянные занятия A2 - Pre-Interme…" at bounding box center [375, 197] width 450 height 88
click at [552, 198] on td "0" at bounding box center [558, 196] width 33 height 29
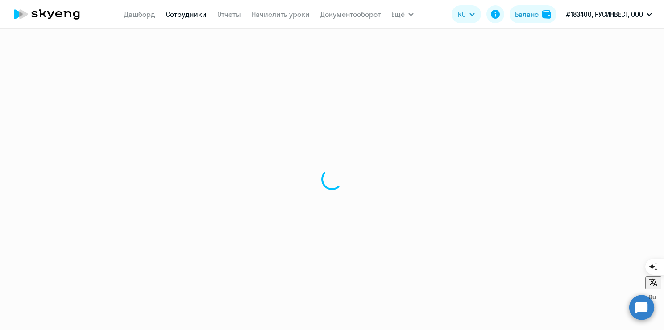
select select "english"
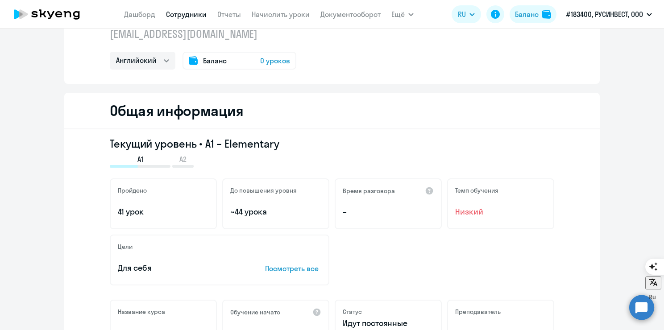
scroll to position [134, 0]
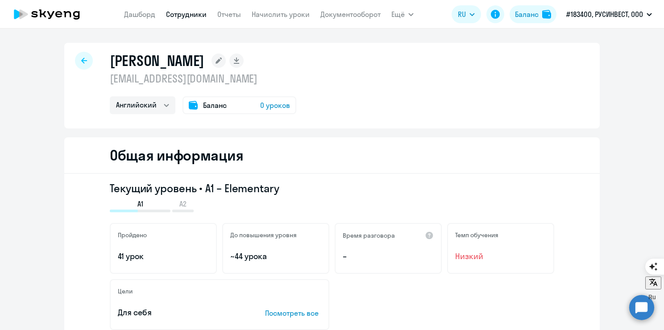
select select "30"
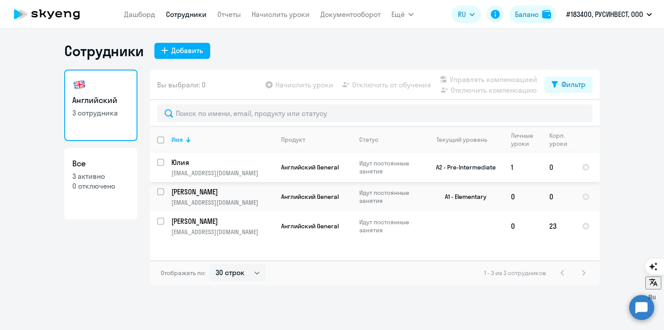
click at [557, 168] on td "0" at bounding box center [558, 167] width 33 height 29
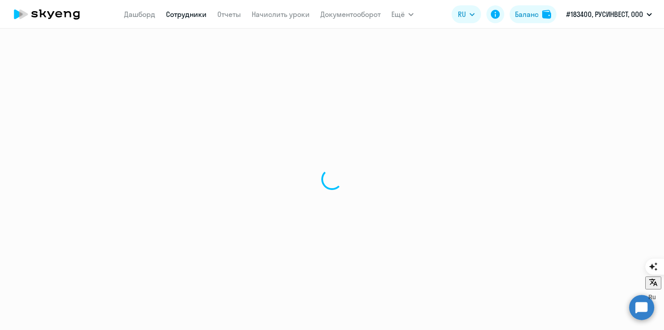
select select "english"
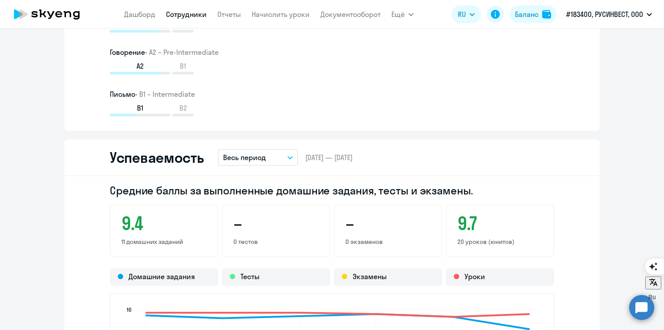
scroll to position [714, 0]
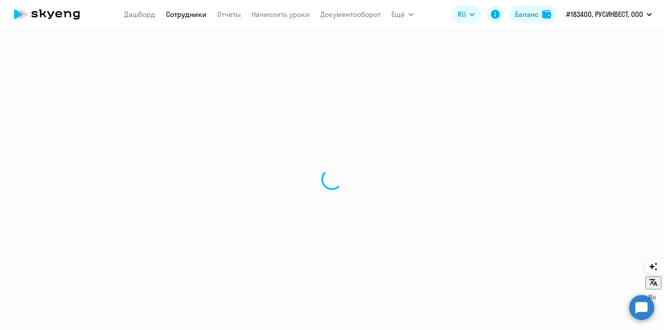
select select "30"
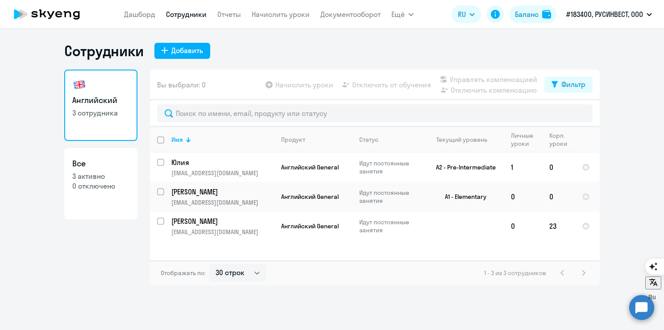
click at [586, 273] on div "1 - 3 из 3 сотрудников" at bounding box center [536, 273] width 105 height 11
click at [585, 273] on div "1 - 3 из 3 сотрудников" at bounding box center [536, 273] width 105 height 11
click at [558, 274] on div "1 - 3 из 3 сотрудников" at bounding box center [536, 273] width 105 height 11
click at [545, 168] on td "0" at bounding box center [558, 167] width 33 height 29
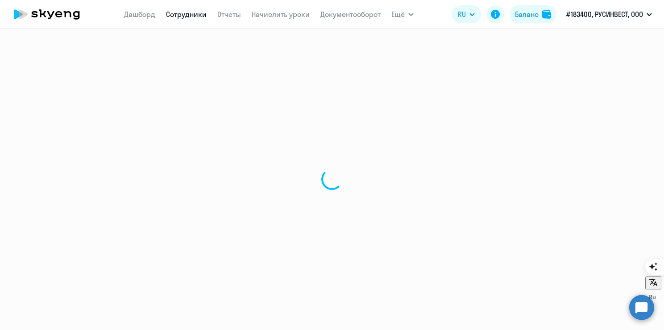
select select "english"
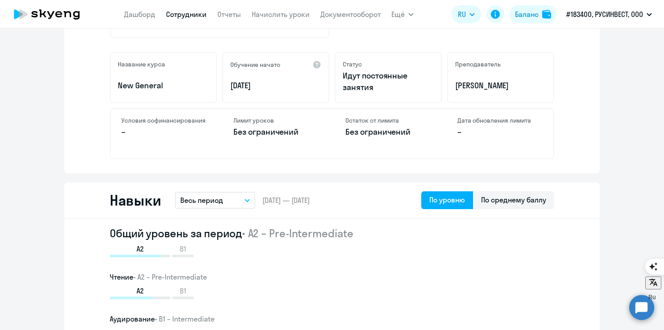
scroll to position [357, 0]
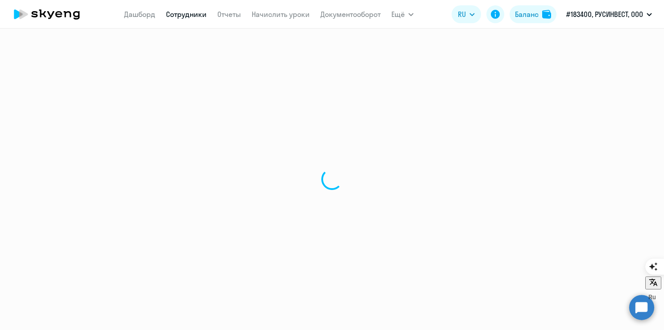
select select "30"
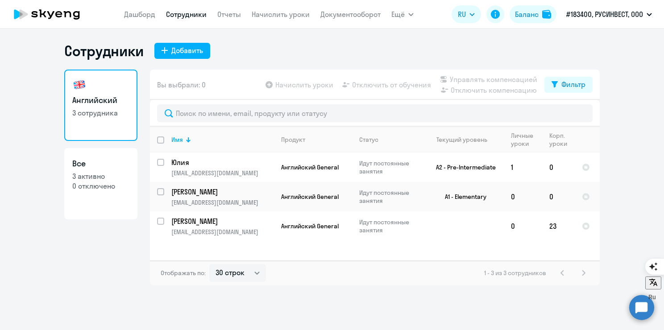
click at [271, 85] on app-table-action-button "Начислить уроки" at bounding box center [299, 84] width 70 height 11
click at [354, 84] on app-table-action-button "Отключить от обучения" at bounding box center [385, 84] width 91 height 11
click at [196, 83] on span "Вы выбрали: 0" at bounding box center [181, 84] width 49 height 11
click at [160, 161] on input "select row 11001902" at bounding box center [166, 168] width 18 height 18
checkbox input "true"
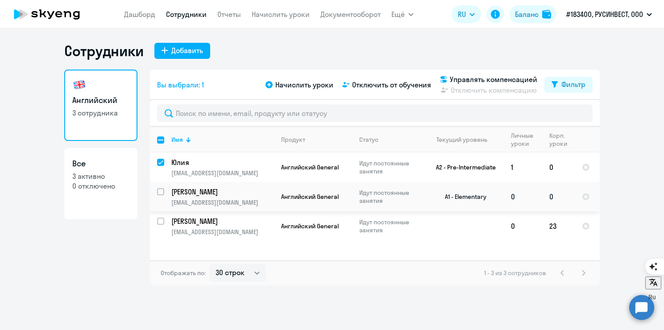
click at [161, 193] on input "select row 41231332" at bounding box center [166, 197] width 18 height 18
checkbox input "true"
click at [161, 221] on input "select row 41231329" at bounding box center [166, 227] width 18 height 18
checkbox input "true"
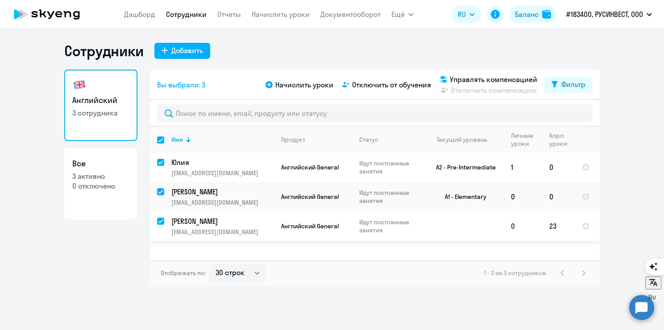
click at [161, 221] on input "deselect row 41231329" at bounding box center [166, 227] width 18 height 18
checkbox input "false"
click at [277, 87] on span "Начислить уроки" at bounding box center [304, 84] width 58 height 11
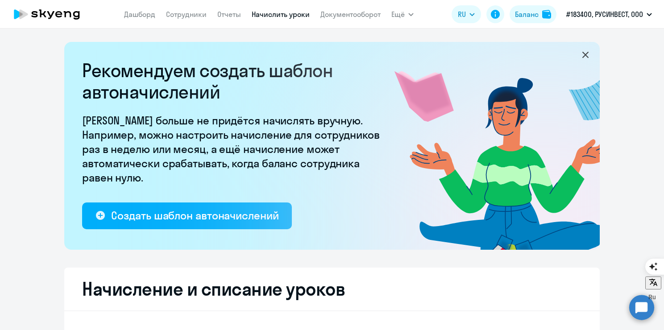
select select "10"
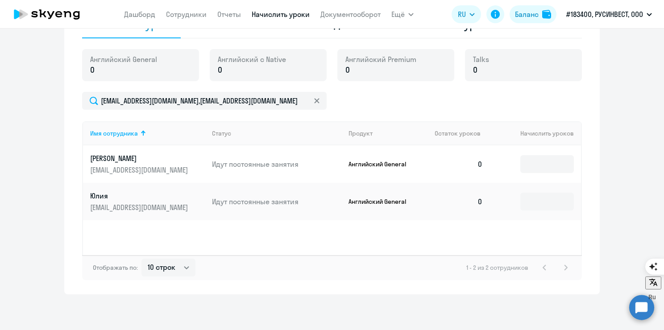
scroll to position [43, 0]
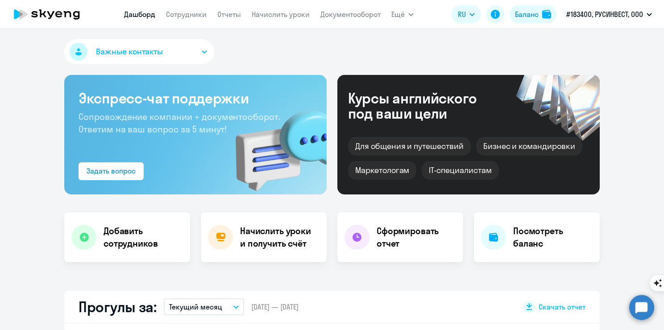
select select "30"
click at [547, 250] on div "Посмотреть баланс" at bounding box center [537, 237] width 126 height 50
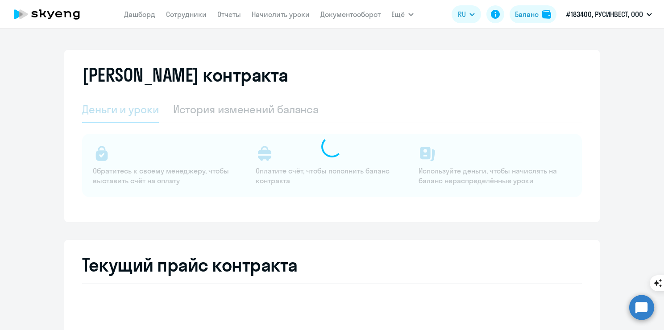
select select "english_adult_not_native_speaker"
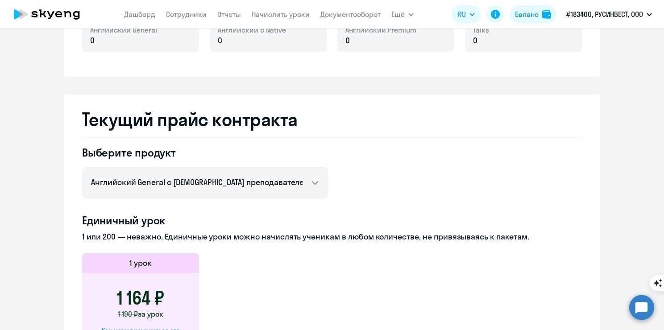
scroll to position [357, 0]
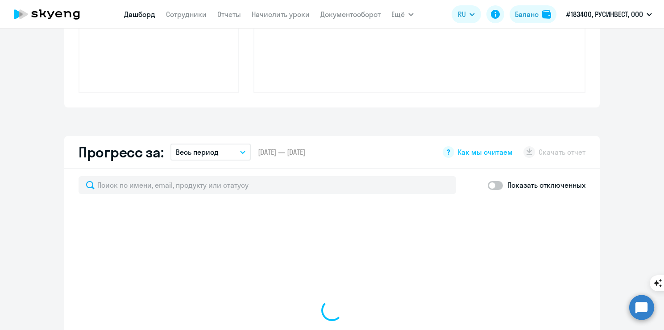
scroll to position [470, 0]
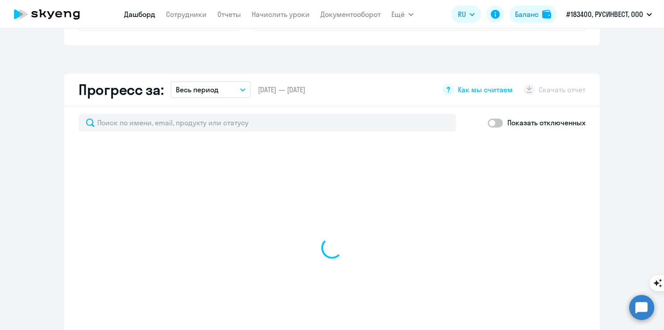
select select "30"
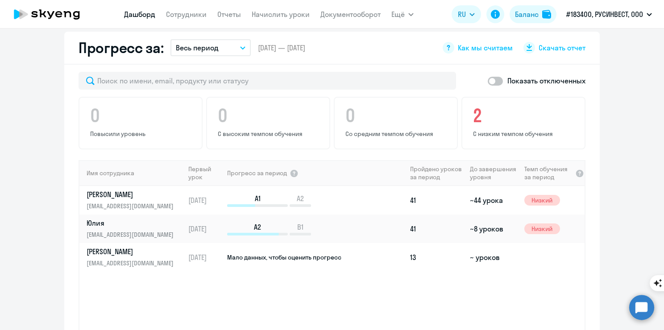
scroll to position [508, 0]
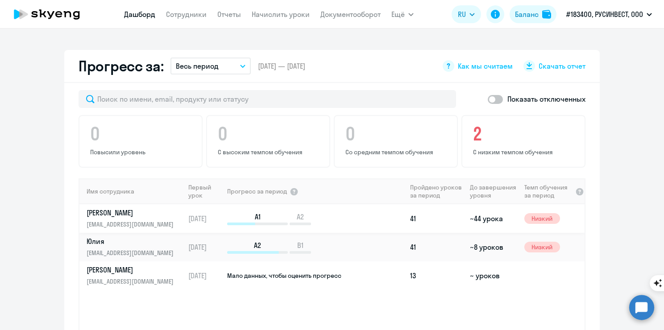
click at [408, 204] on td "41" at bounding box center [436, 218] width 60 height 29
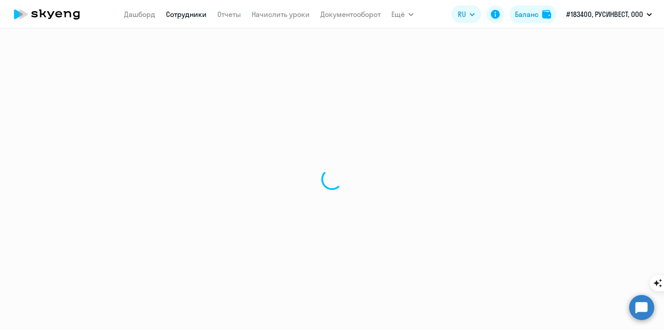
select select "english"
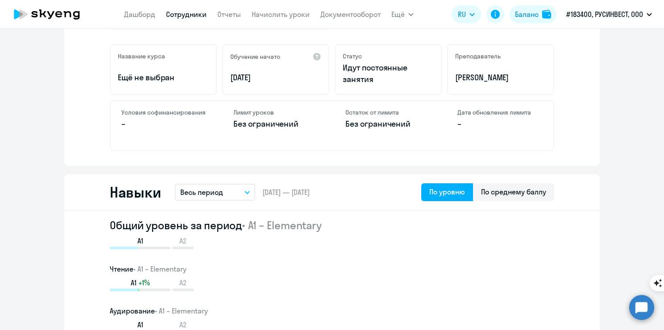
scroll to position [312, 0]
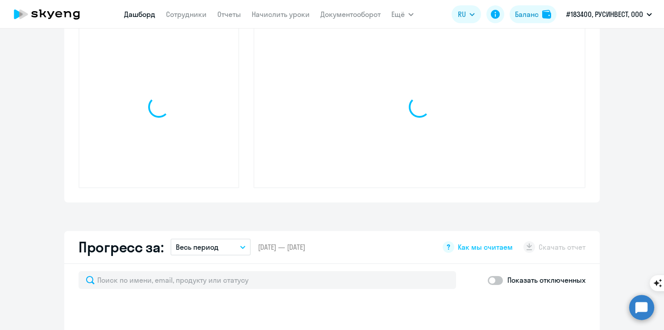
select select "30"
